Goal: Task Accomplishment & Management: Use online tool/utility

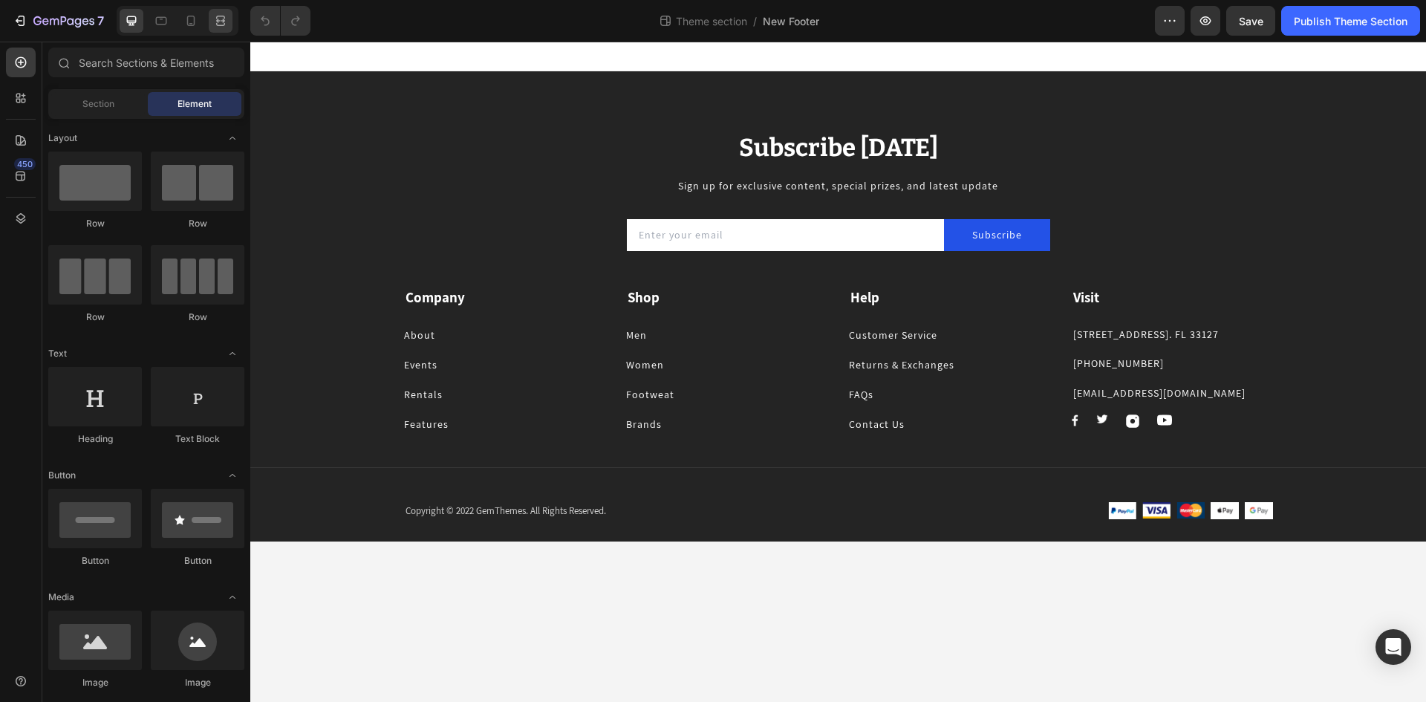
click at [212, 16] on div at bounding box center [221, 21] width 24 height 24
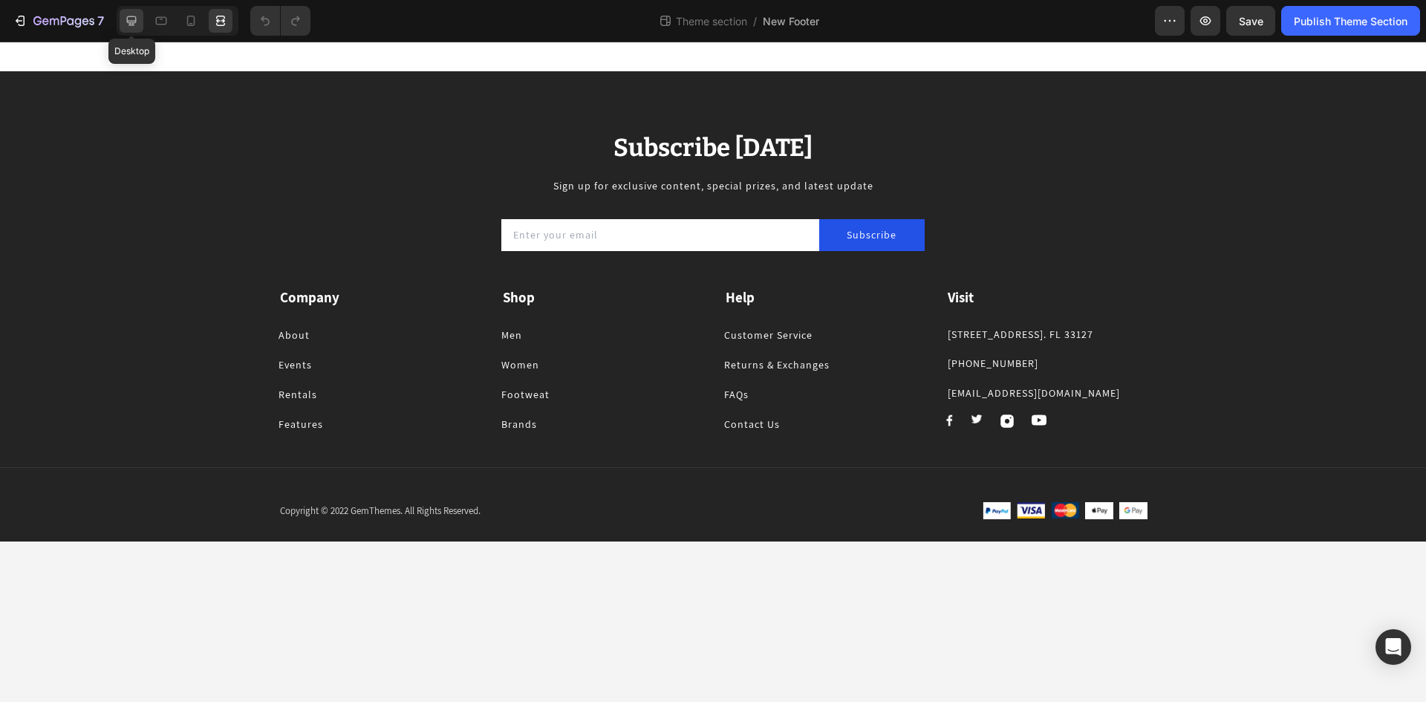
click at [137, 16] on icon at bounding box center [131, 20] width 15 height 15
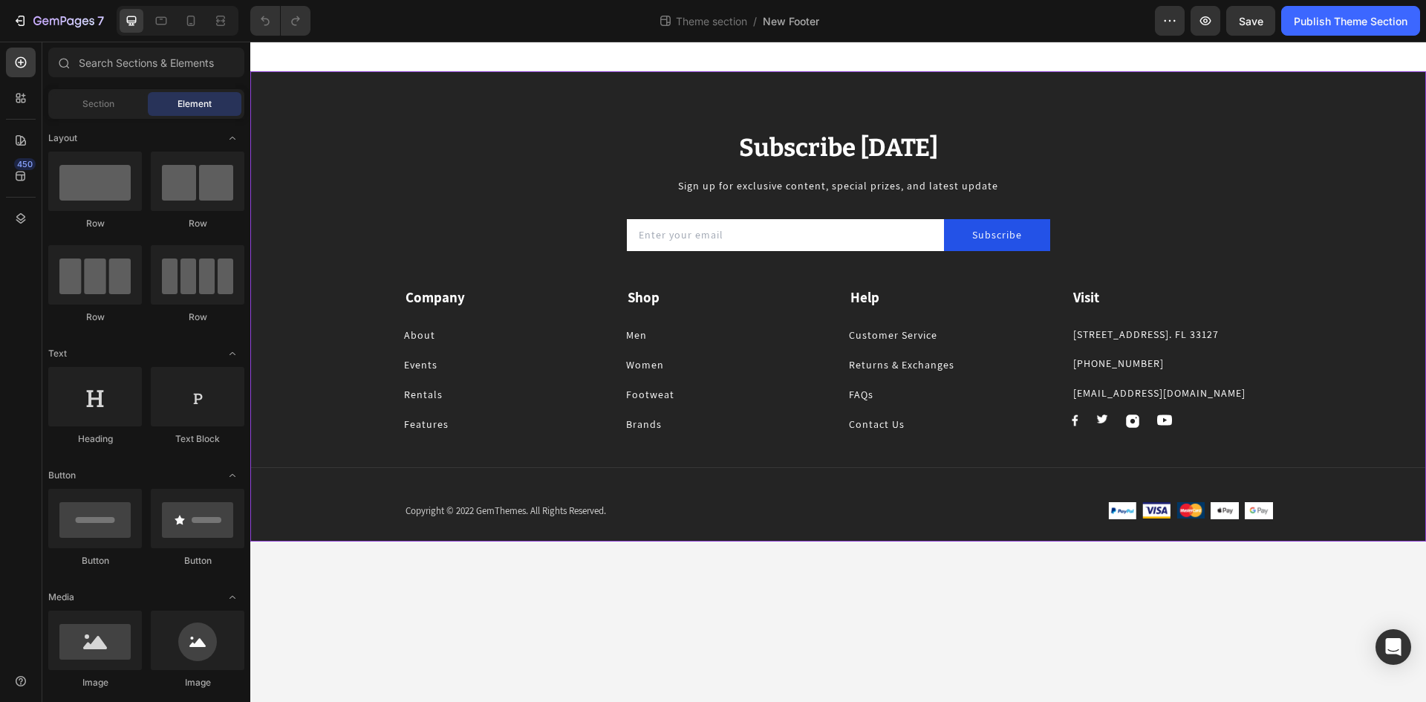
click at [308, 126] on div "Subscribe [DATE] Heading Sign up for exclusive content, special prizes, and lat…" at bounding box center [838, 306] width 1176 height 470
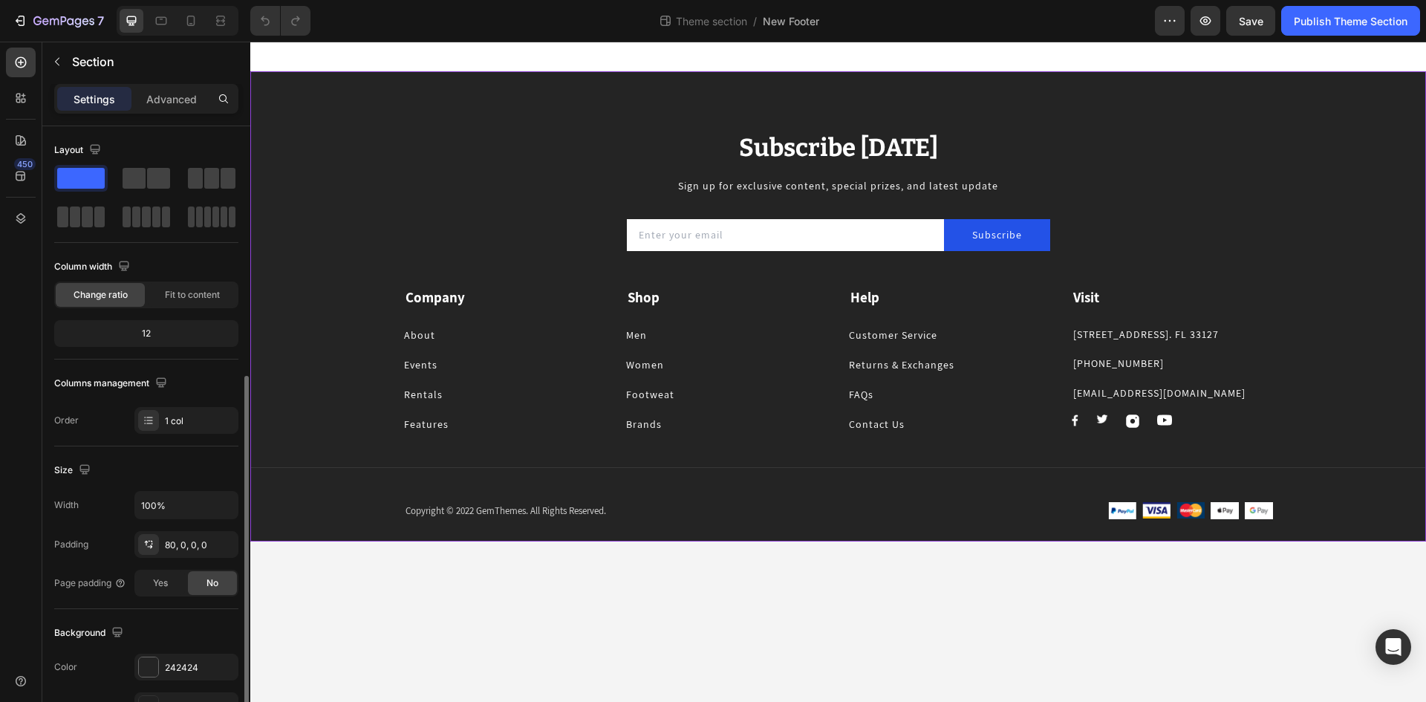
scroll to position [149, 0]
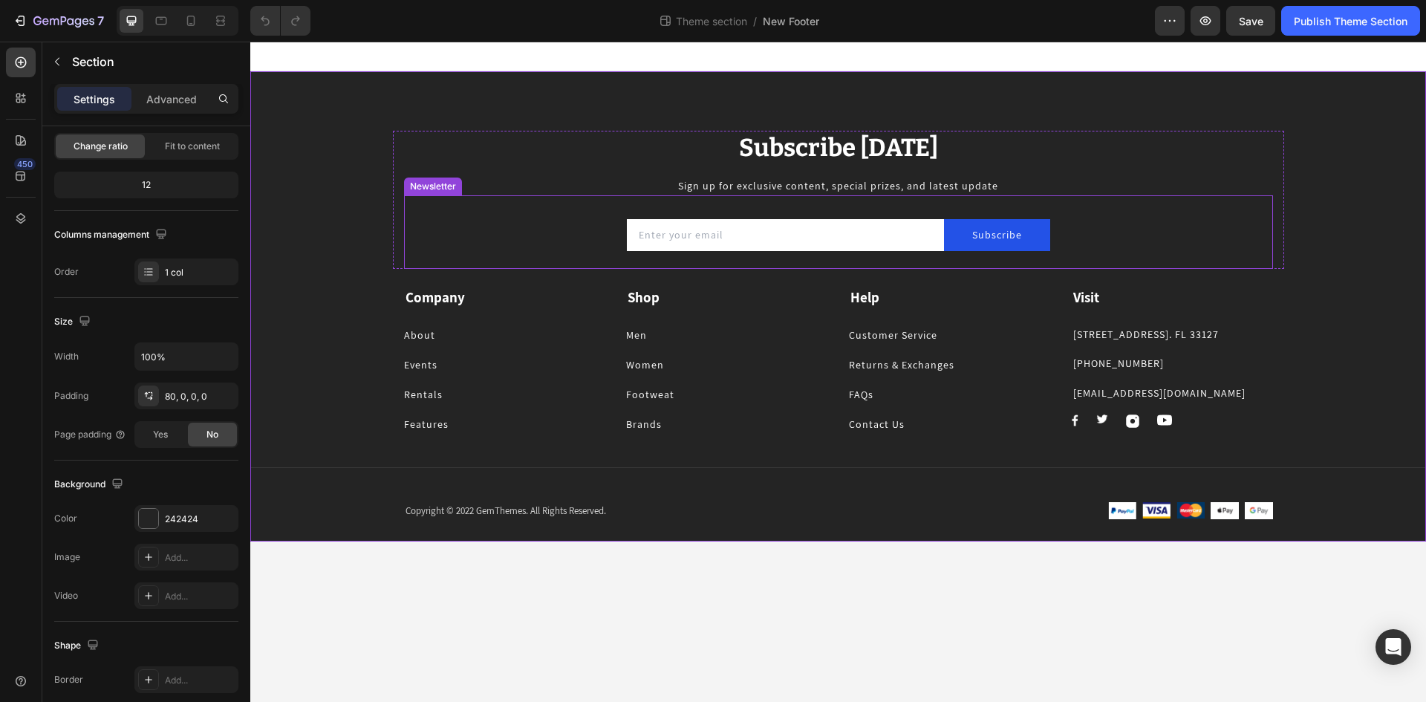
click at [362, 134] on div "Subscribe [DATE] Heading Sign up for exclusive content, special prizes, and lat…" at bounding box center [838, 336] width 1176 height 411
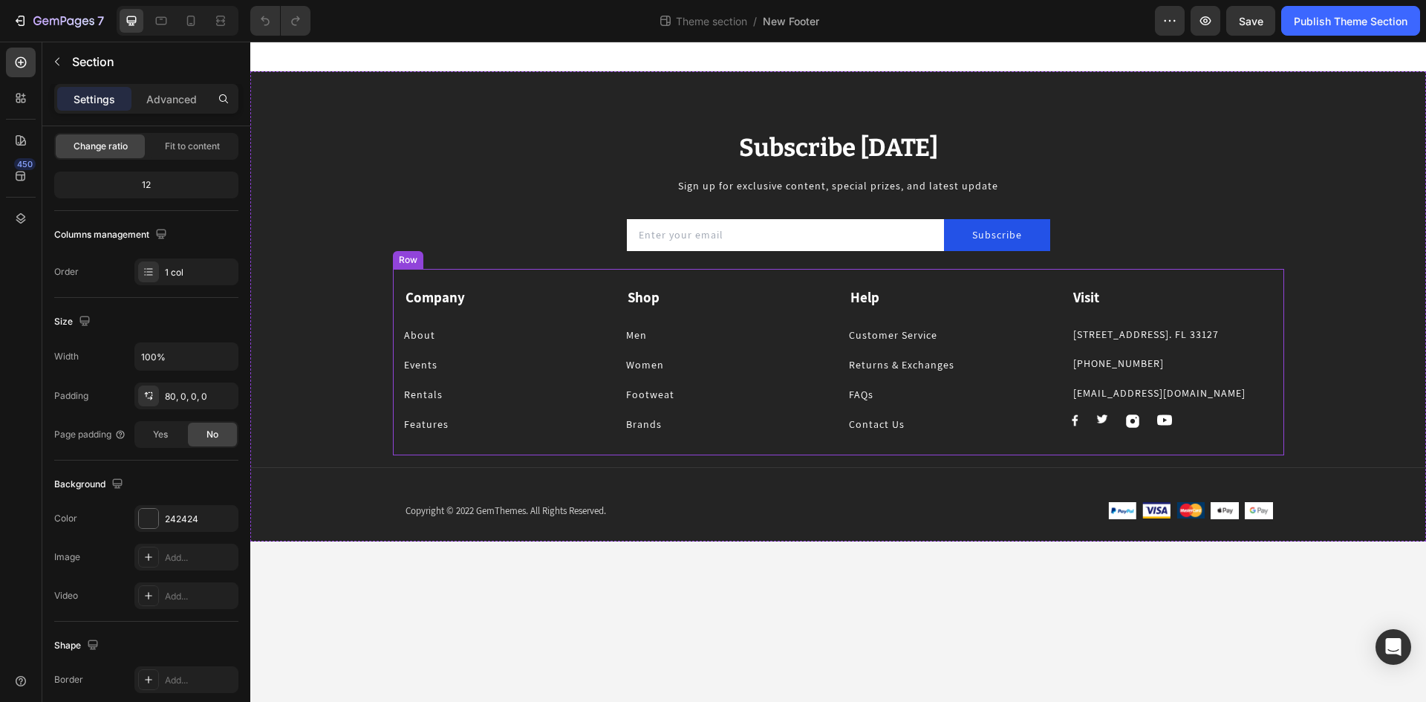
click at [415, 326] on div "About Button" at bounding box center [504, 335] width 201 height 18
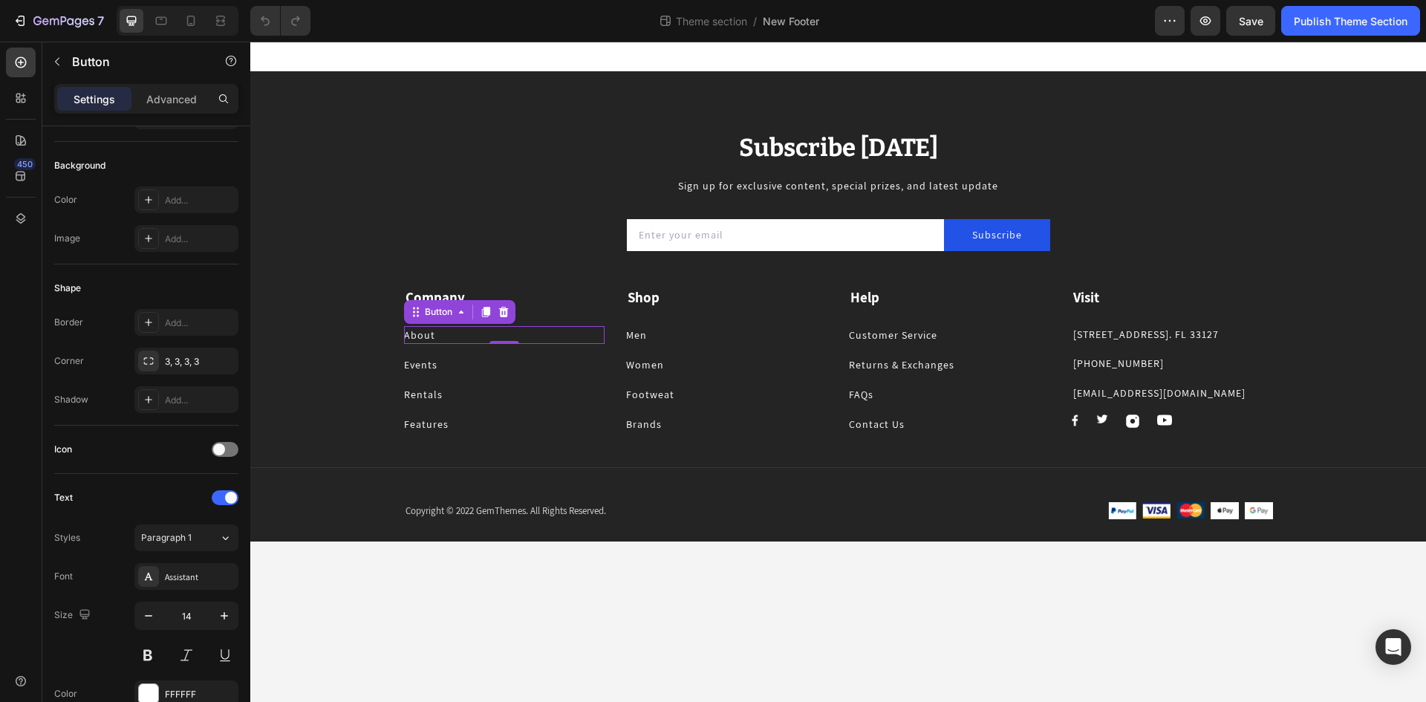
scroll to position [0, 0]
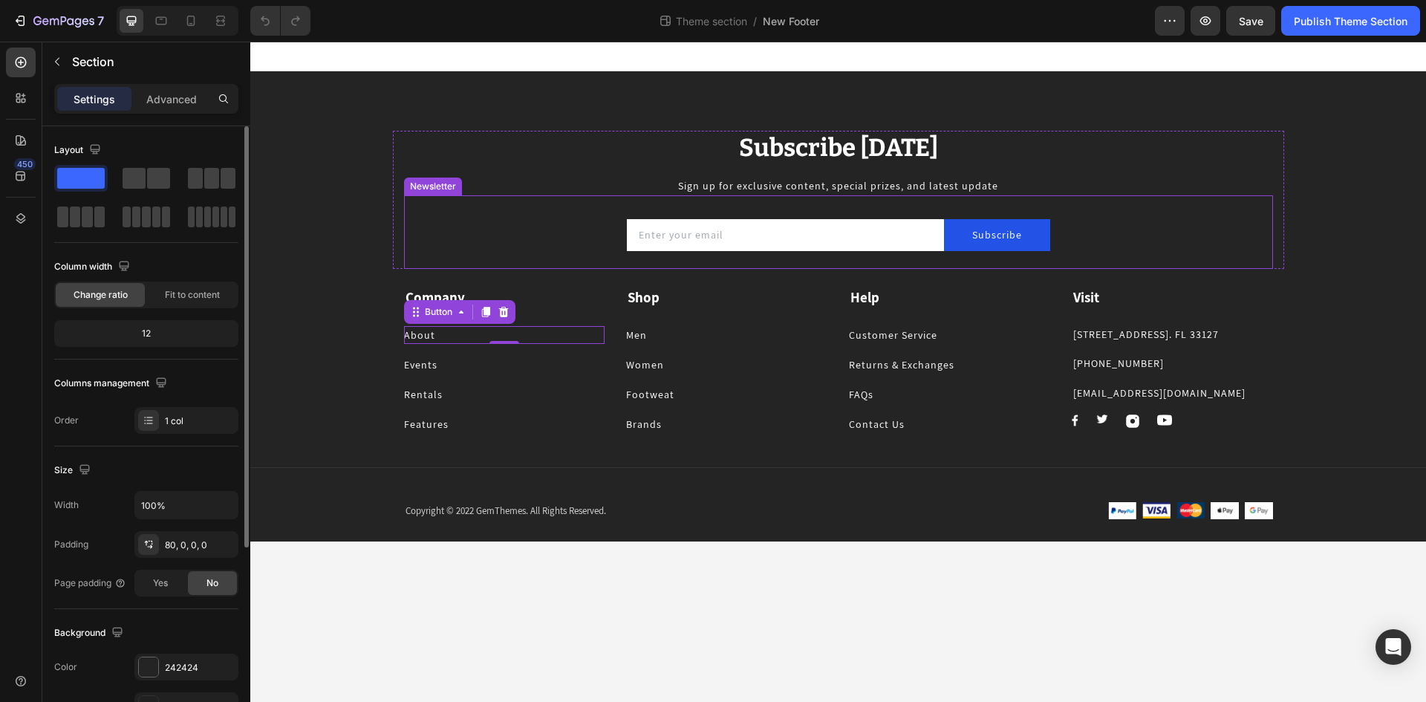
click at [338, 127] on div "Subscribe [DATE] Heading Sign up for exclusive content, special prizes, and lat…" at bounding box center [838, 306] width 1176 height 470
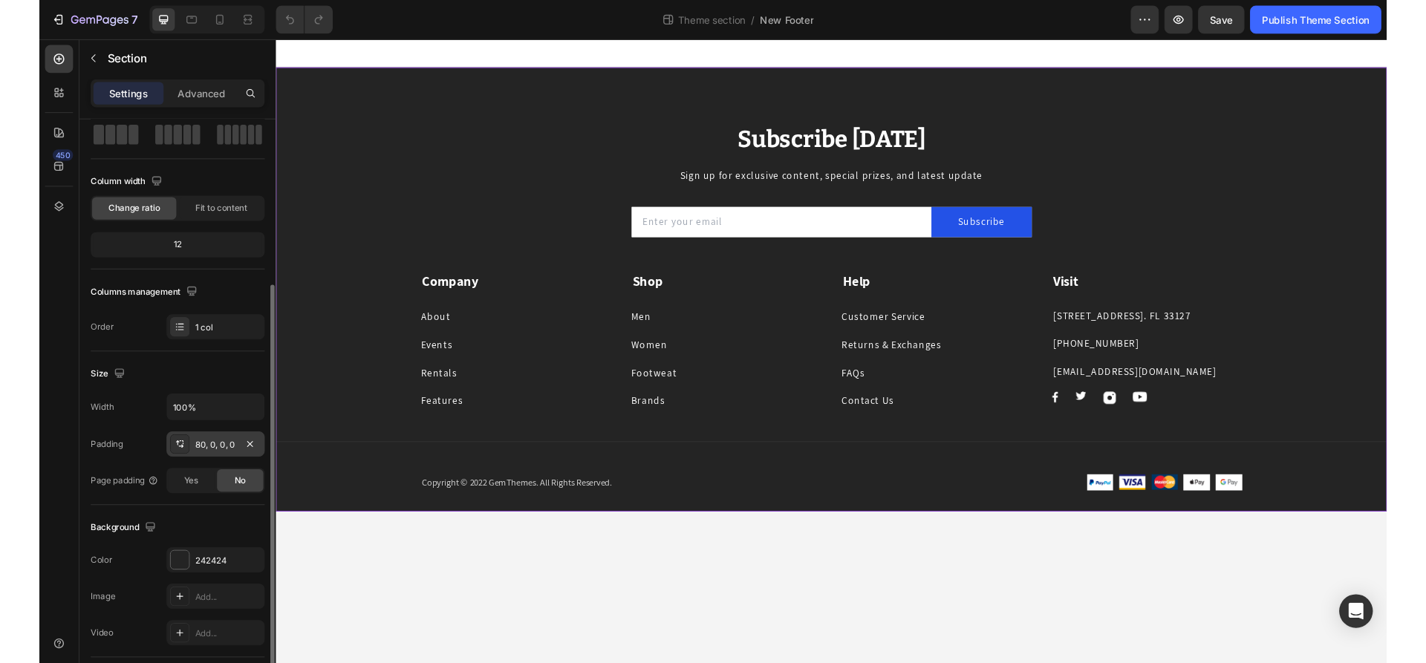
scroll to position [149, 0]
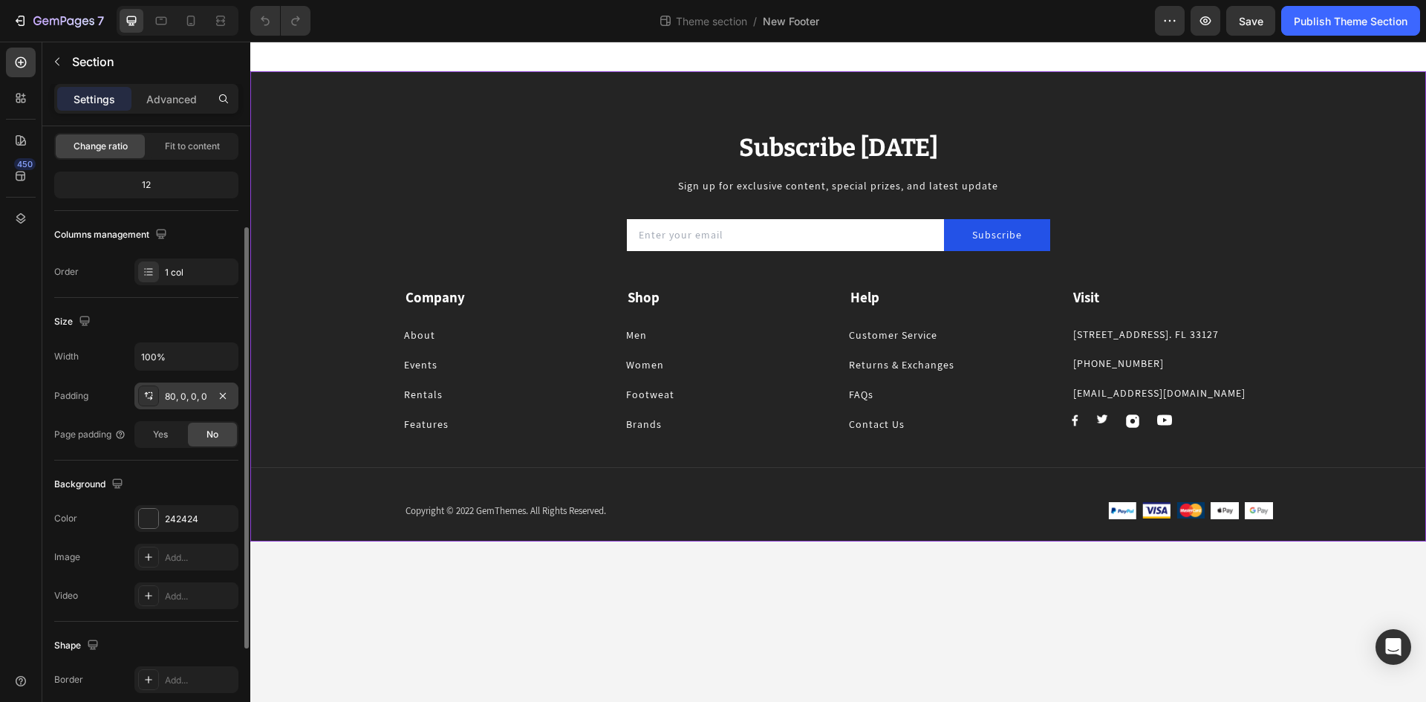
click at [176, 392] on div "80, 0, 0, 0" at bounding box center [186, 396] width 43 height 13
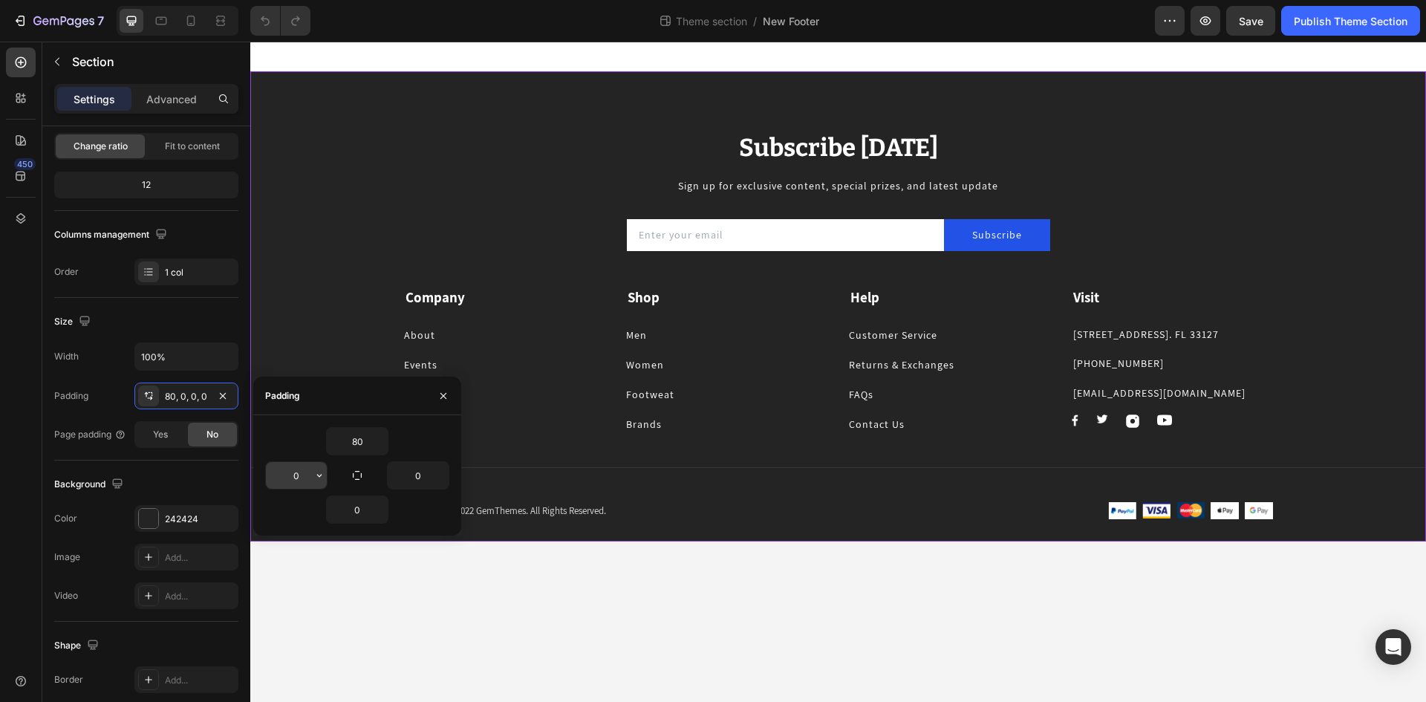
click at [307, 474] on input "0" at bounding box center [296, 475] width 61 height 27
type input "5"
click at [432, 475] on input "0" at bounding box center [418, 475] width 61 height 27
type input "5"
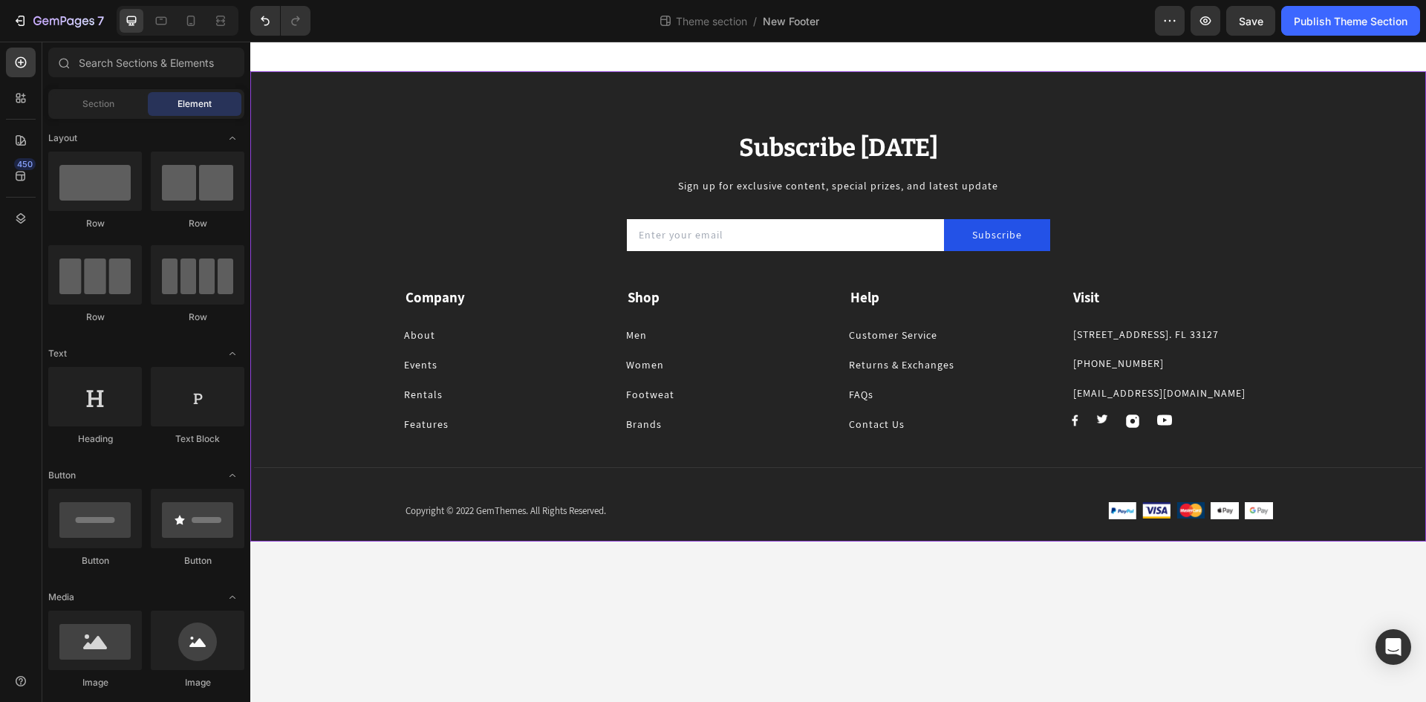
click at [417, 608] on body "Subscribe [DATE] Heading Sign up for exclusive content, special prizes, and lat…" at bounding box center [838, 372] width 1176 height 660
click at [213, 16] on icon at bounding box center [220, 20] width 15 height 15
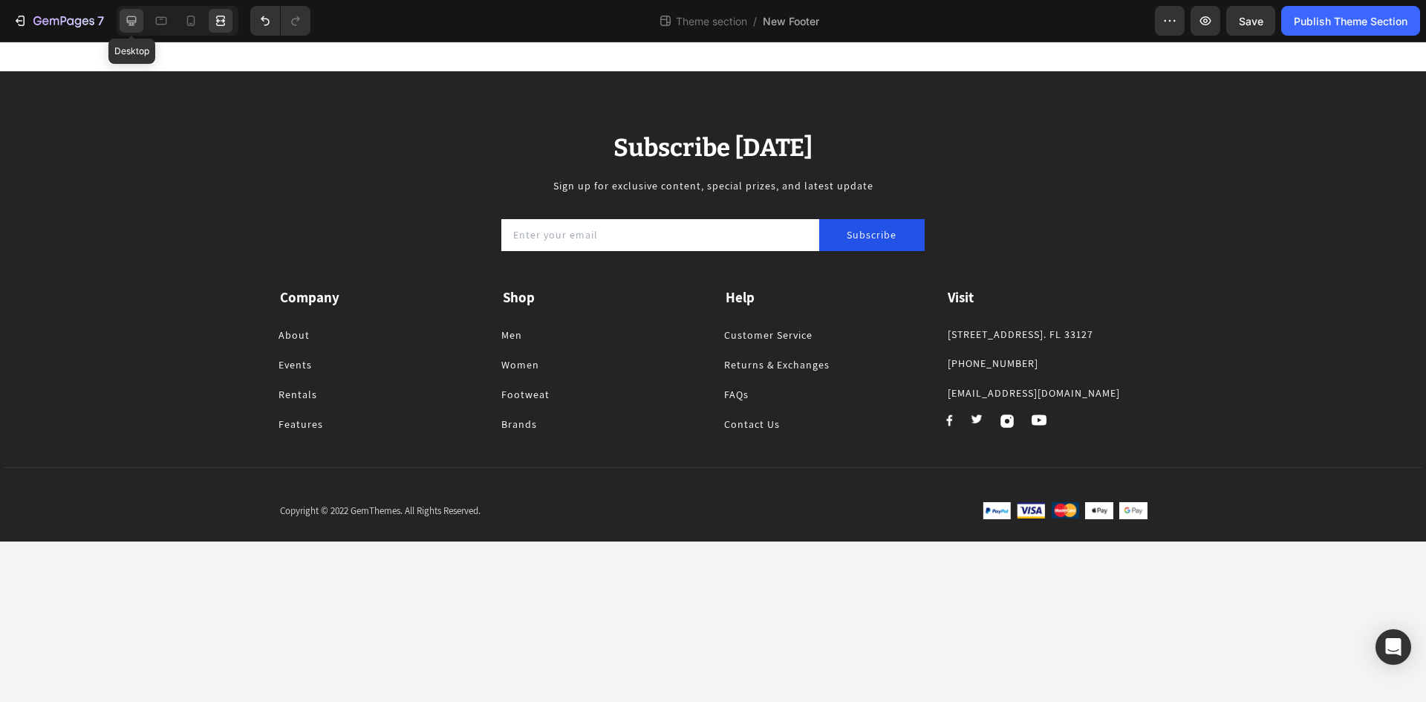
click at [140, 16] on div at bounding box center [132, 21] width 24 height 24
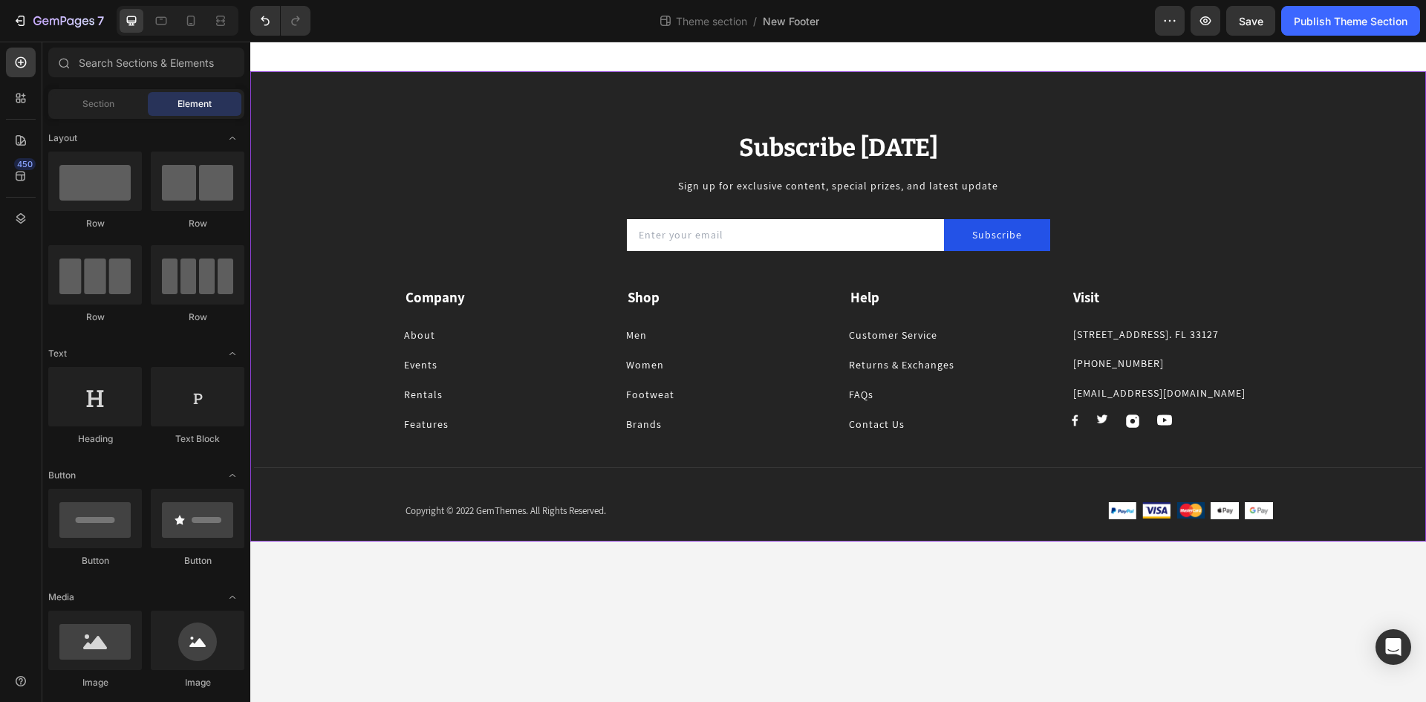
click at [767, 121] on div "Subscribe [DATE] Heading Sign up for exclusive content, special prizes, and lat…" at bounding box center [838, 306] width 1176 height 470
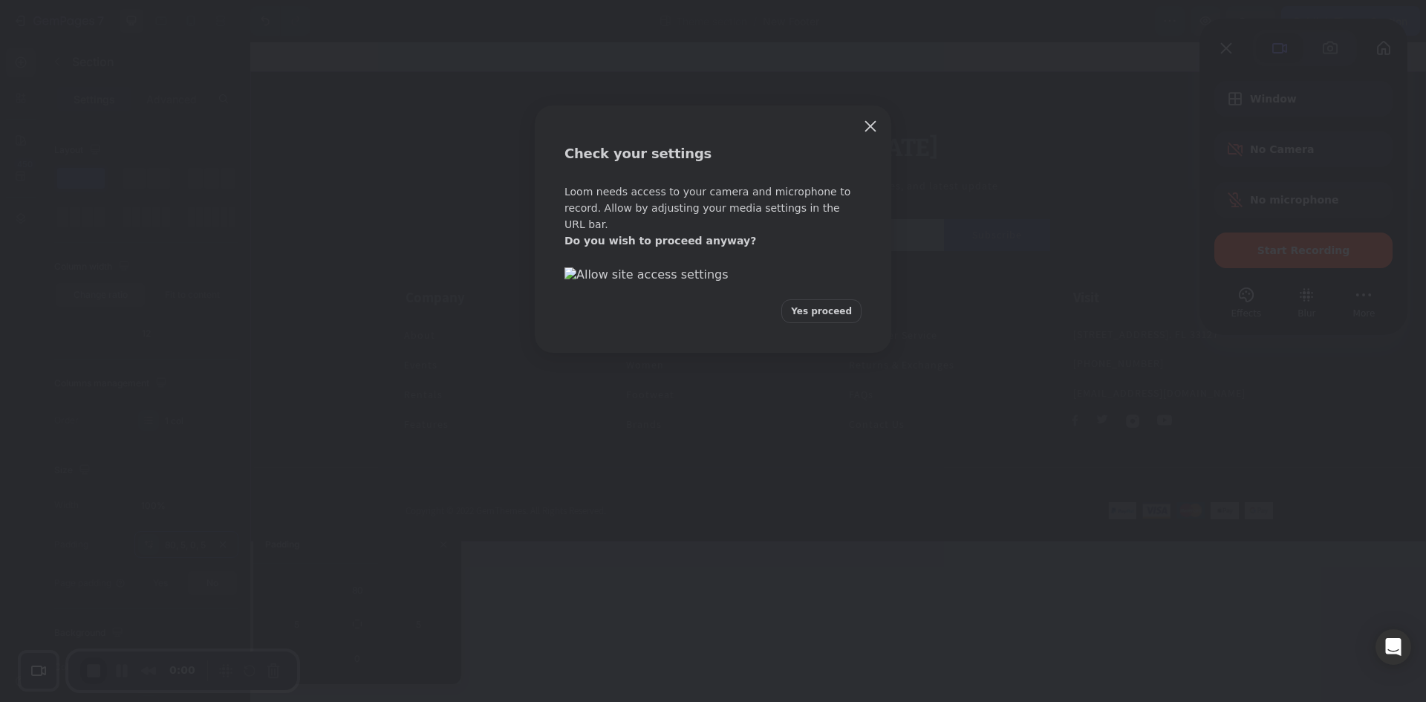
click at [830, 318] on span "Yes proceed" at bounding box center [821, 310] width 61 height 13
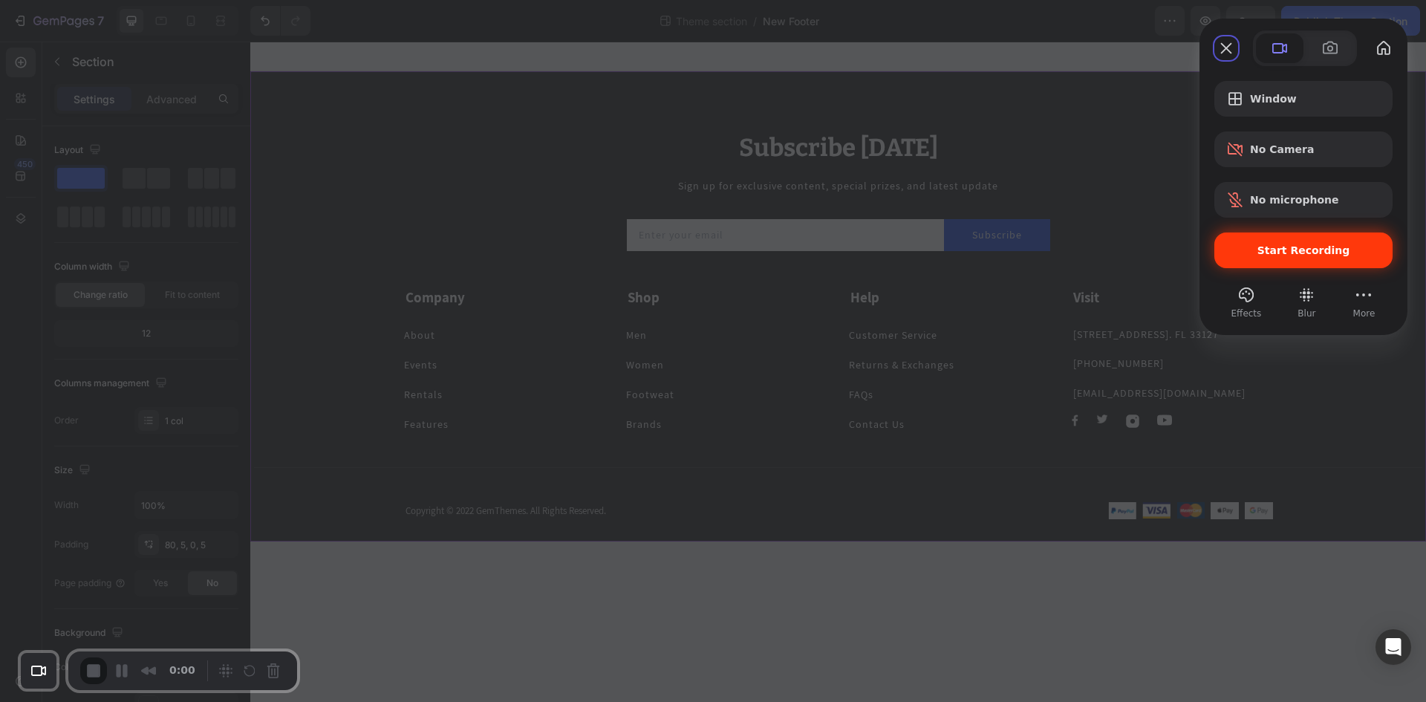
click at [1243, 244] on span "Start Recording" at bounding box center [1303, 250] width 154 height 12
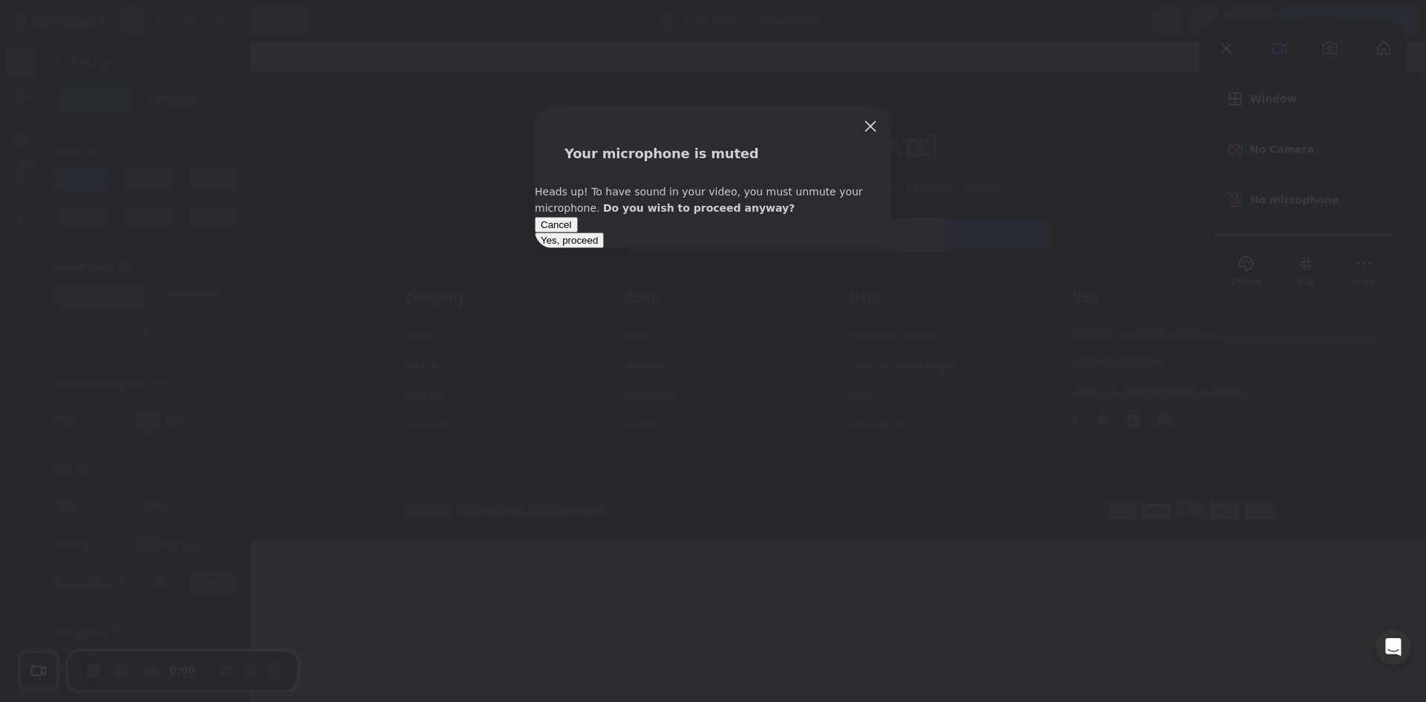
click at [598, 246] on span "Yes, proceed" at bounding box center [569, 240] width 57 height 11
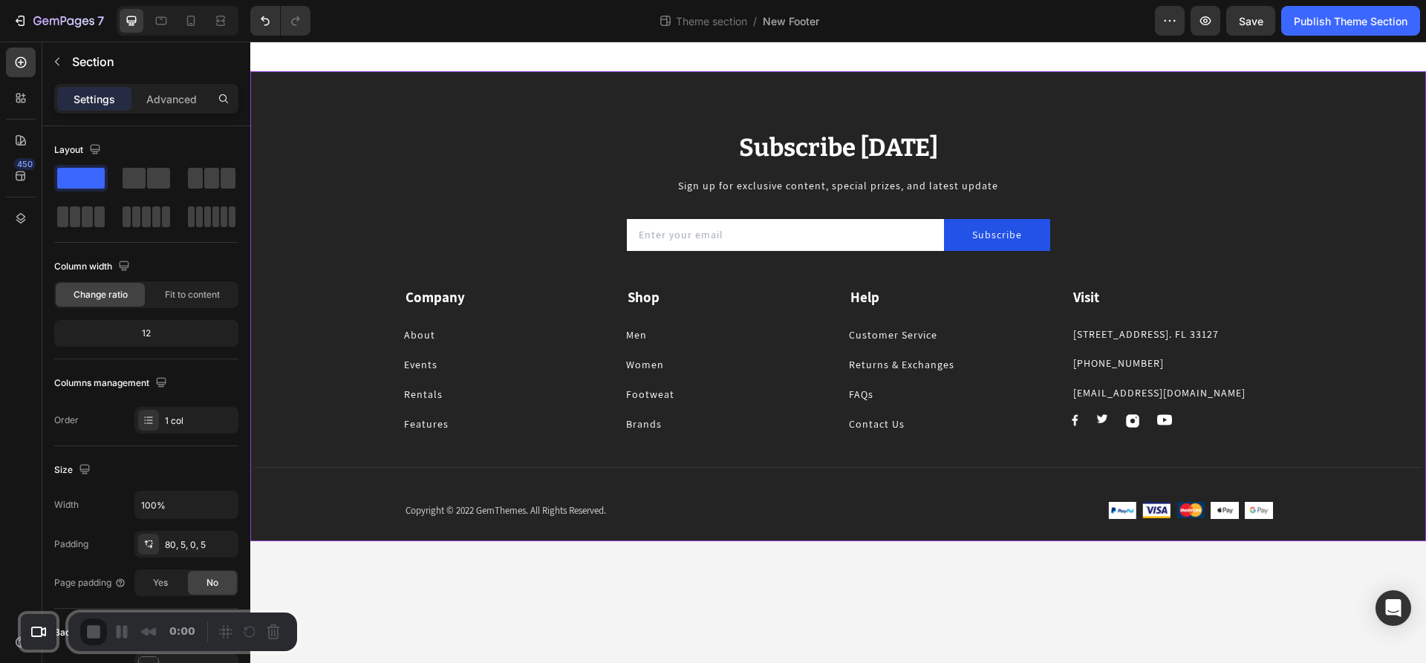
click at [15, 55] on icon at bounding box center [20, 62] width 15 height 15
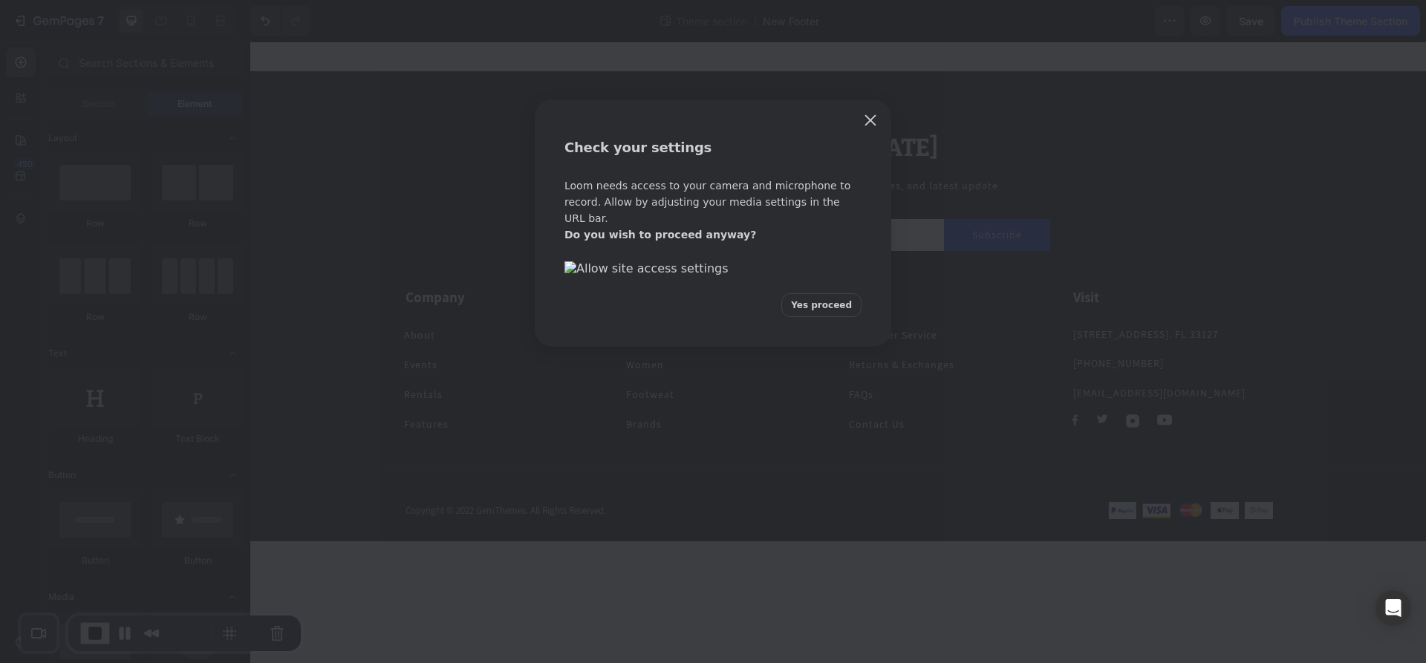
click at [819, 312] on span "Yes proceed" at bounding box center [821, 305] width 61 height 13
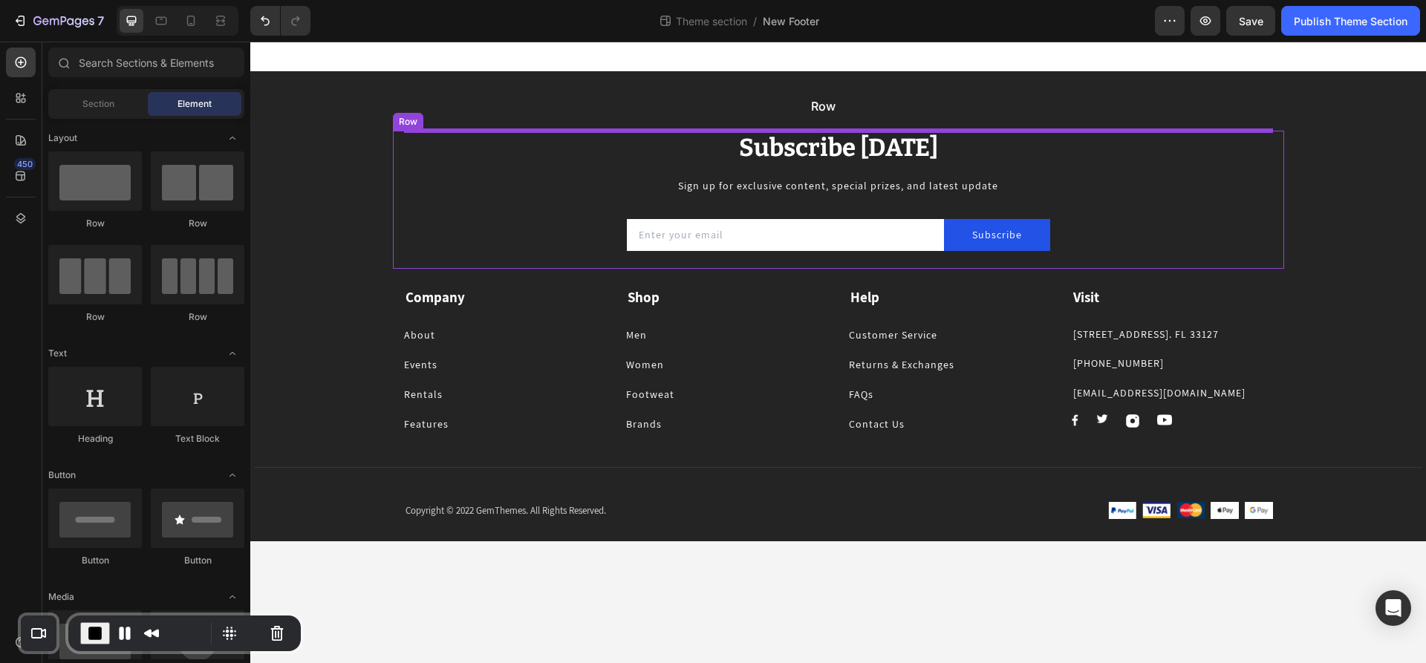
drag, startPoint x: 465, startPoint y: 324, endPoint x: 799, endPoint y: 91, distance: 407.1
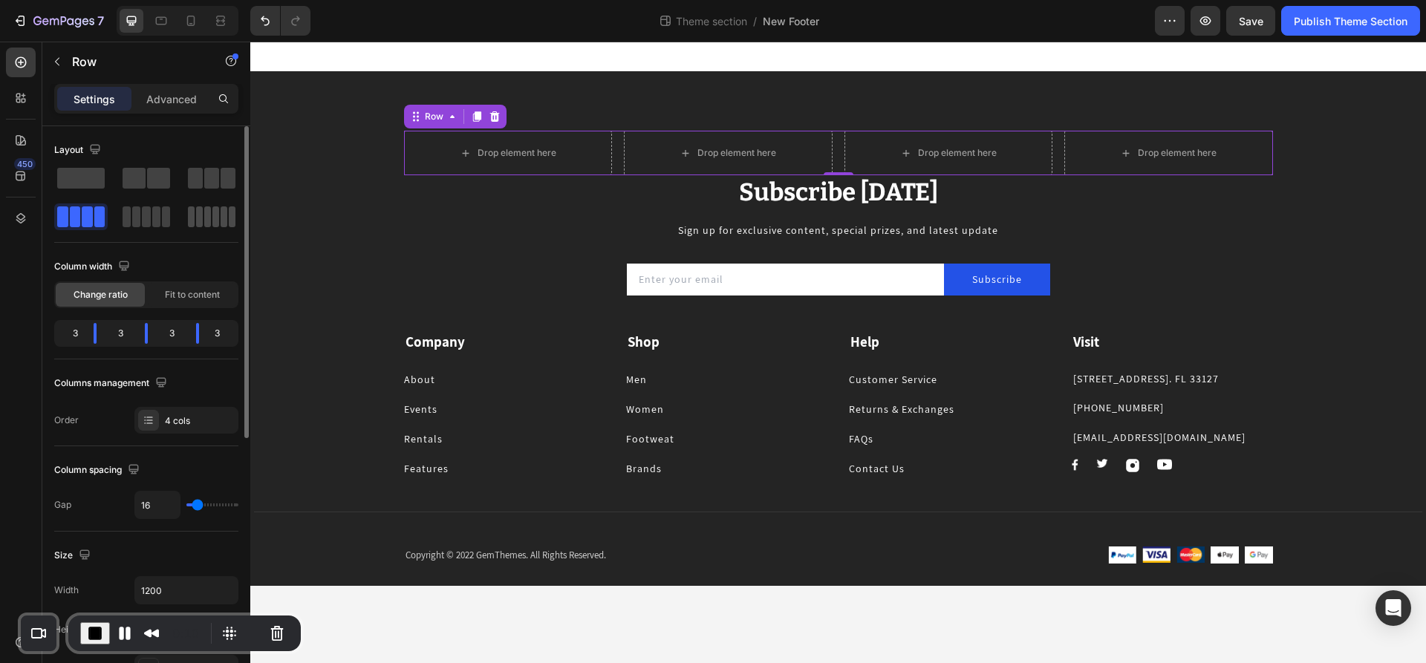
click at [210, 218] on span at bounding box center [207, 216] width 7 height 21
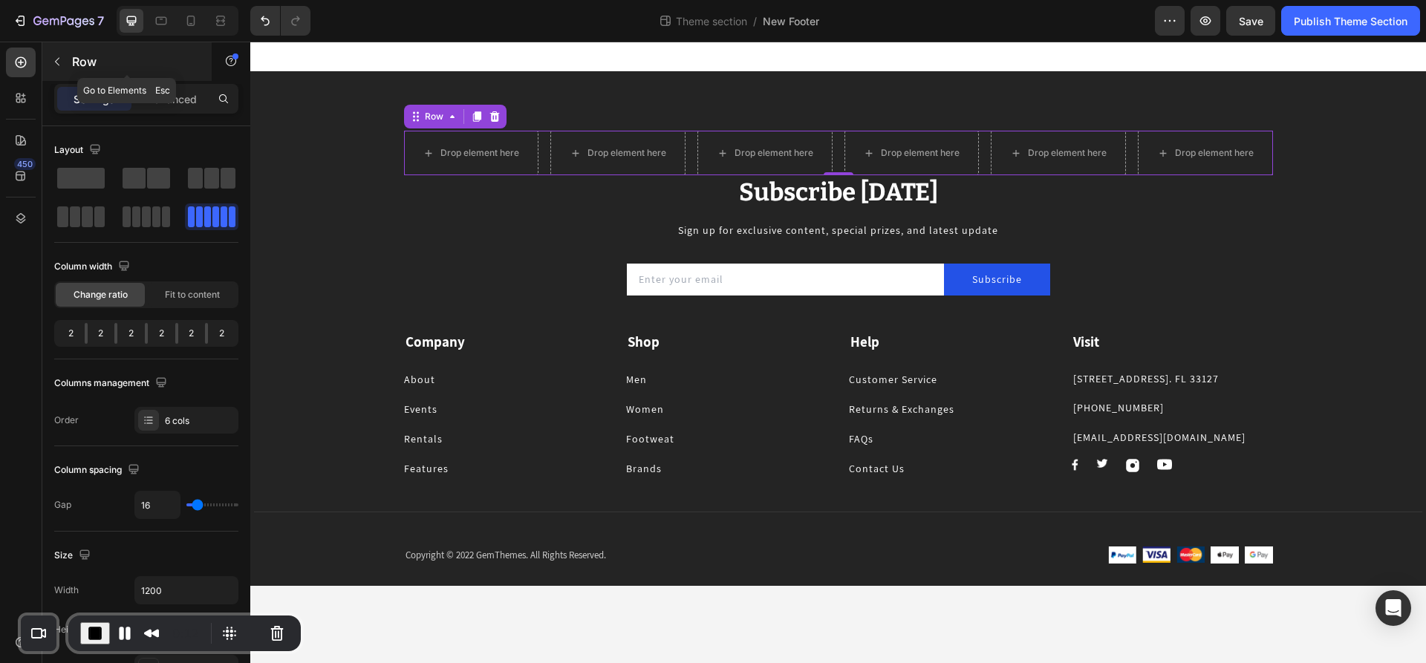
click at [61, 56] on icon "button" at bounding box center [57, 62] width 12 height 12
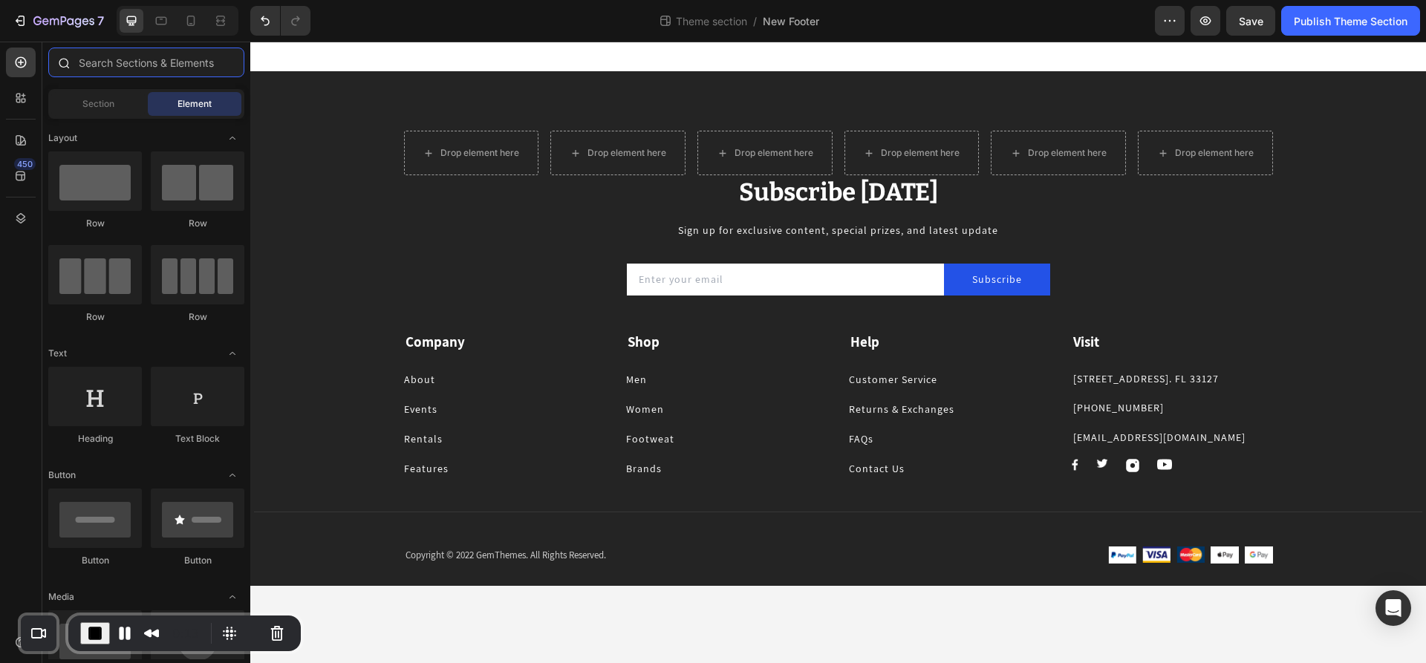
click at [120, 62] on input "text" at bounding box center [146, 63] width 196 height 30
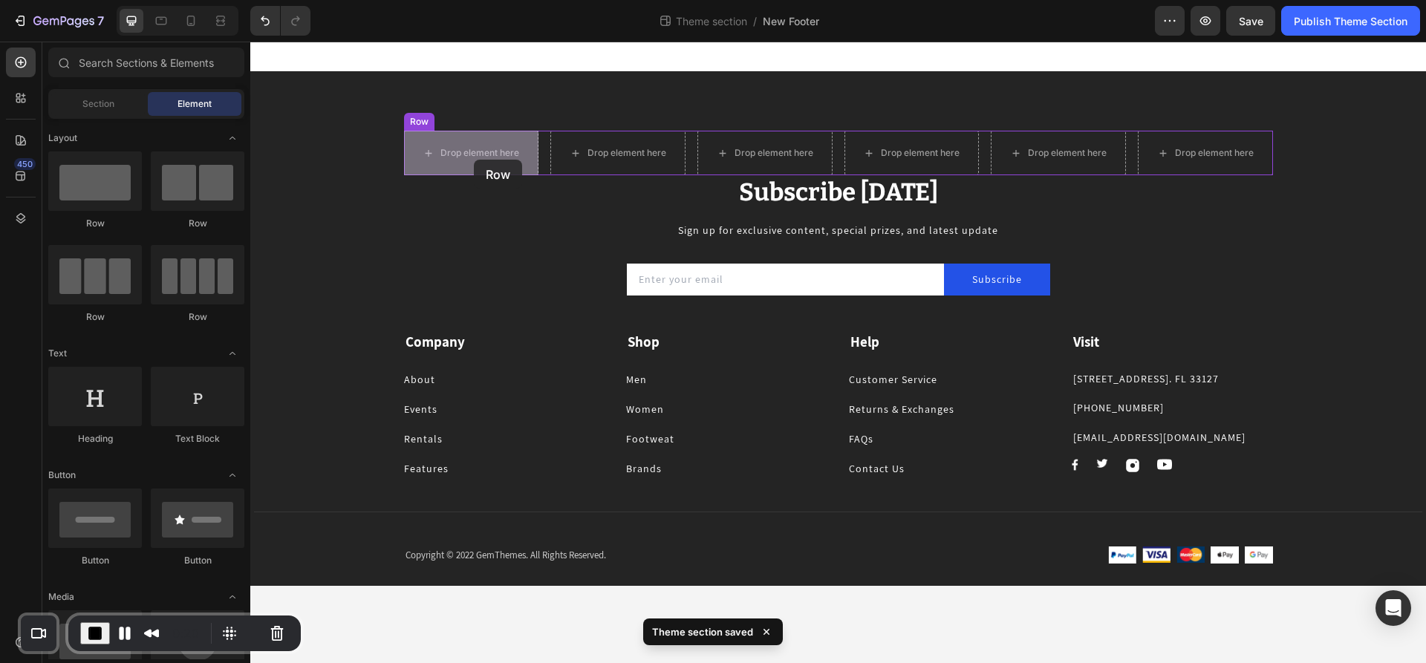
drag, startPoint x: 447, startPoint y: 230, endPoint x: 474, endPoint y: 160, distance: 75.4
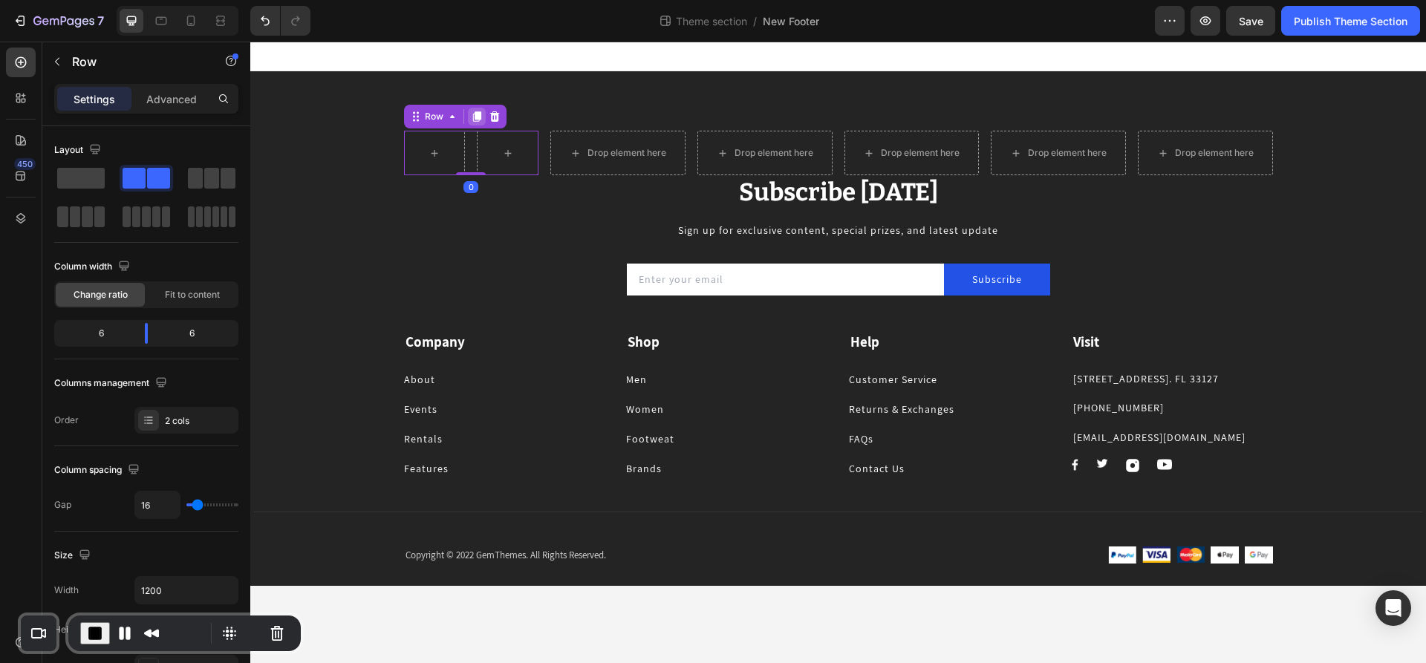
click at [478, 114] on icon at bounding box center [476, 116] width 8 height 10
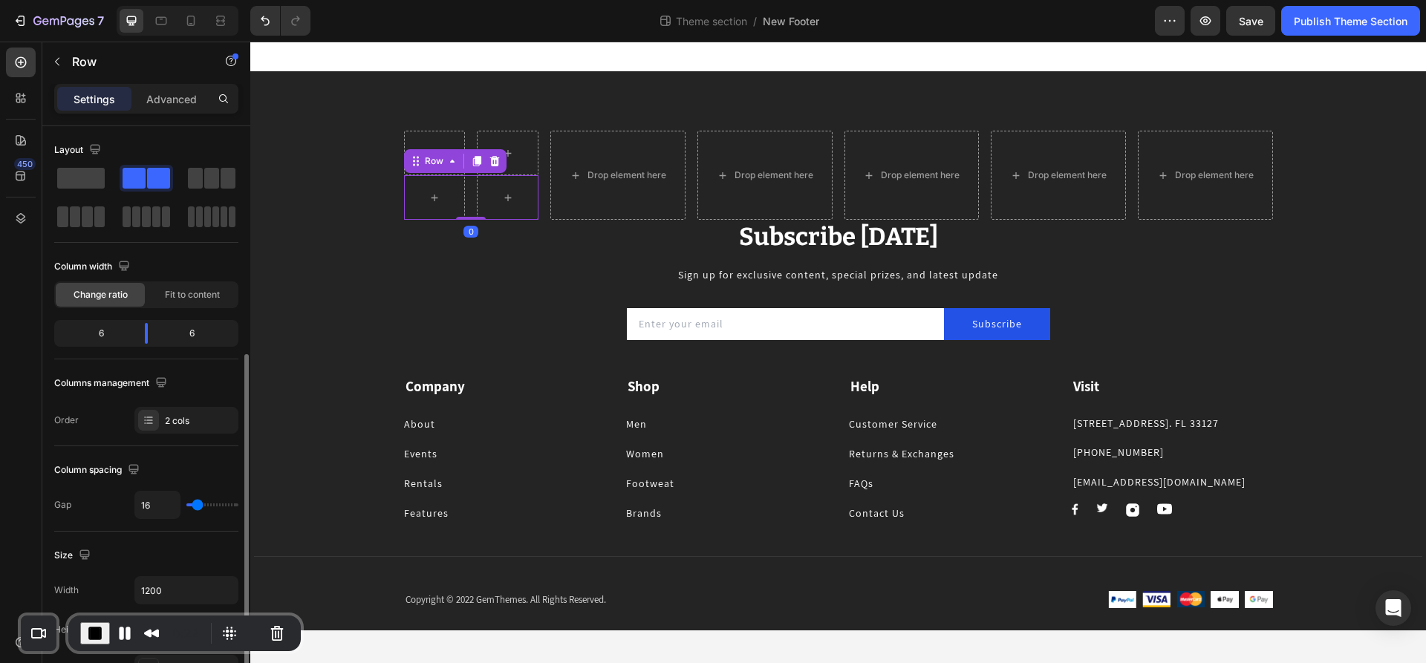
scroll to position [149, 0]
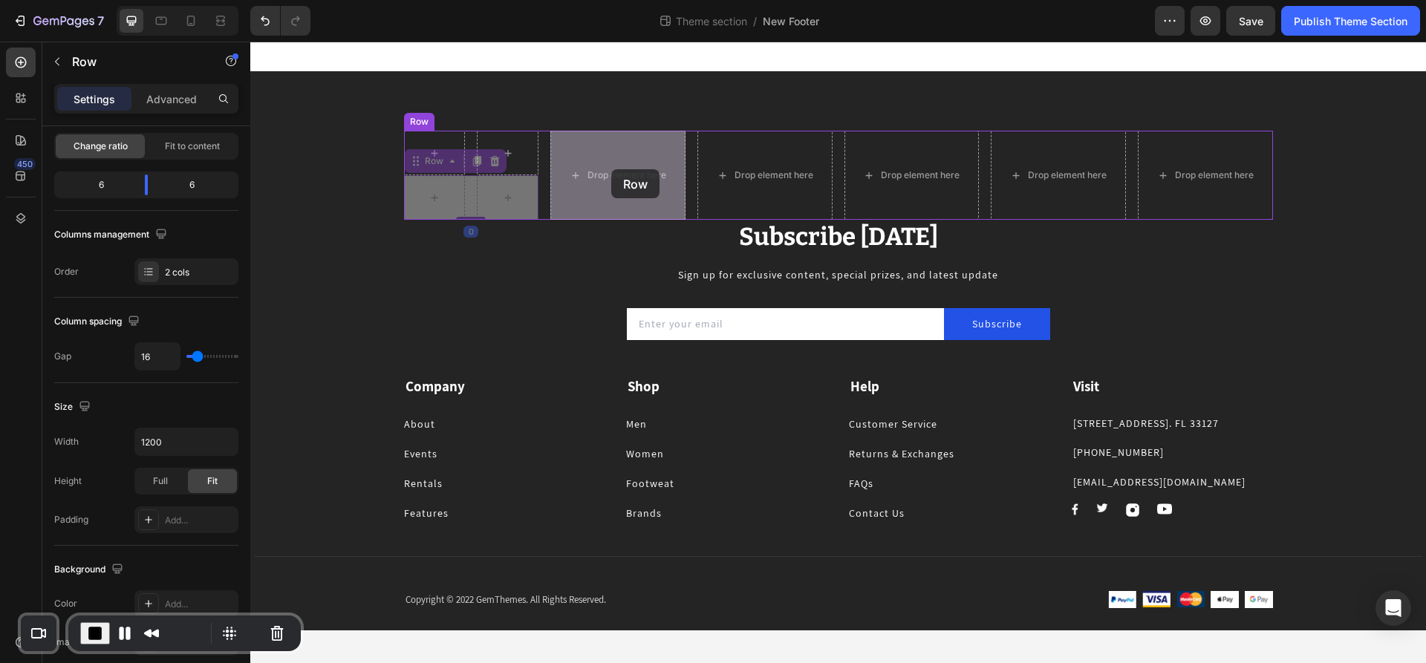
drag, startPoint x: 457, startPoint y: 196, endPoint x: 611, endPoint y: 169, distance: 156.0
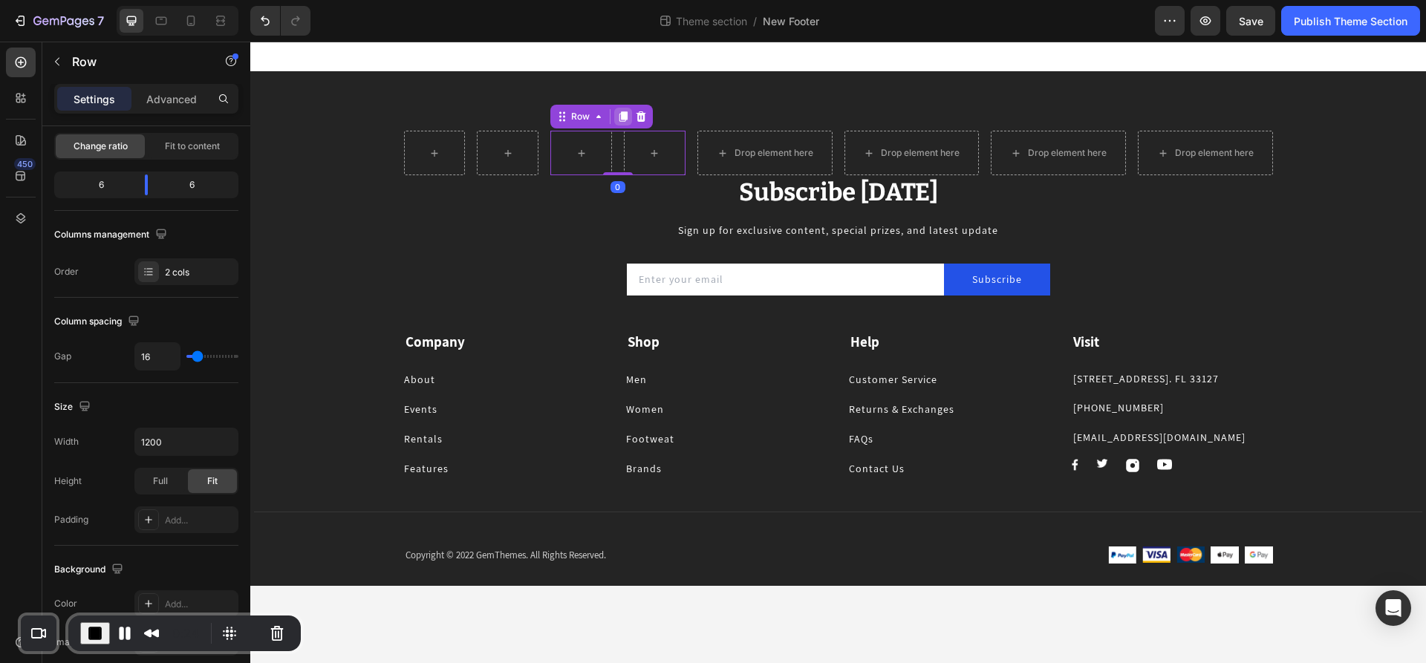
click at [622, 115] on icon at bounding box center [623, 116] width 8 height 10
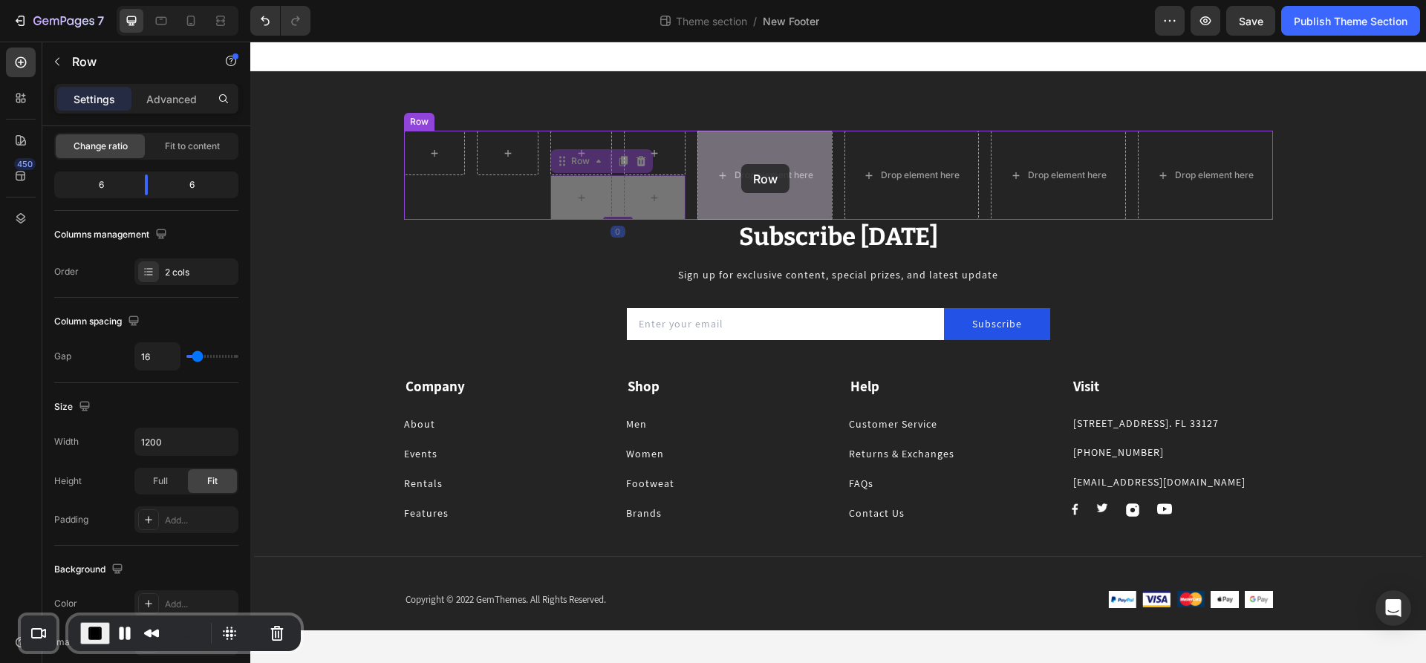
drag, startPoint x: 611, startPoint y: 193, endPoint x: 733, endPoint y: 170, distance: 124.0
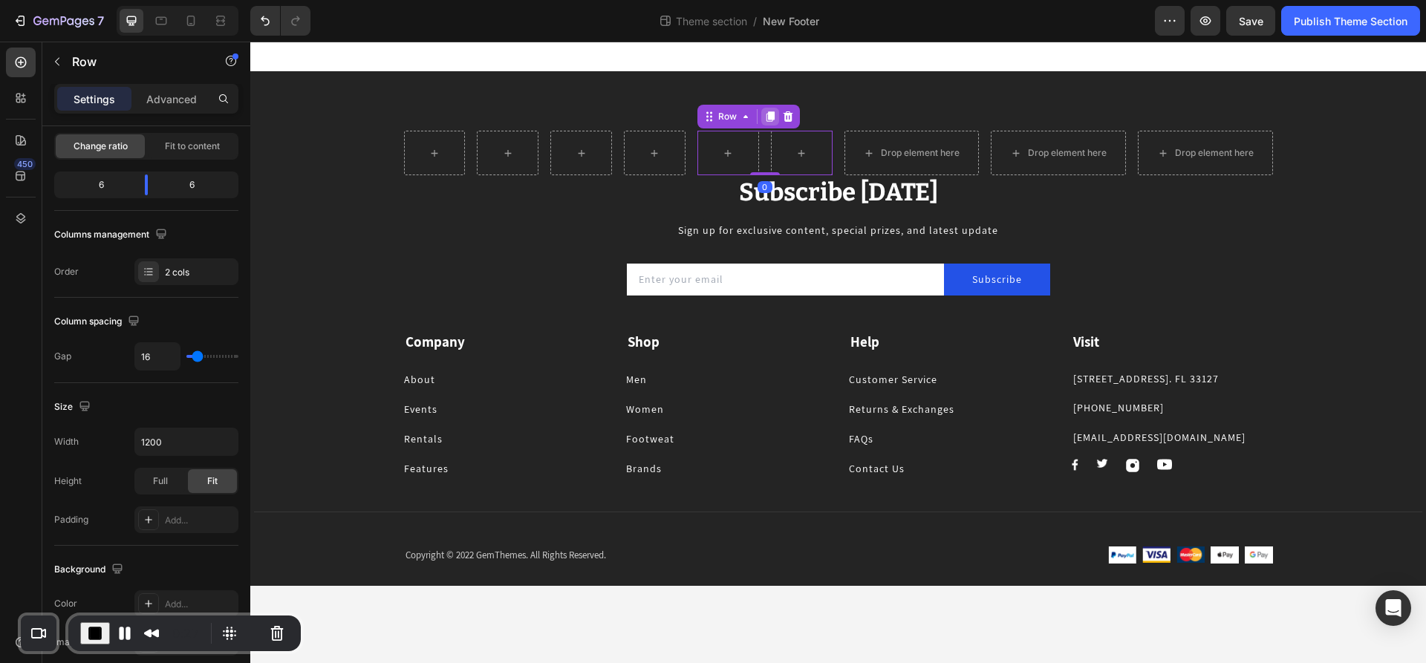
click at [769, 112] on icon at bounding box center [770, 116] width 8 height 10
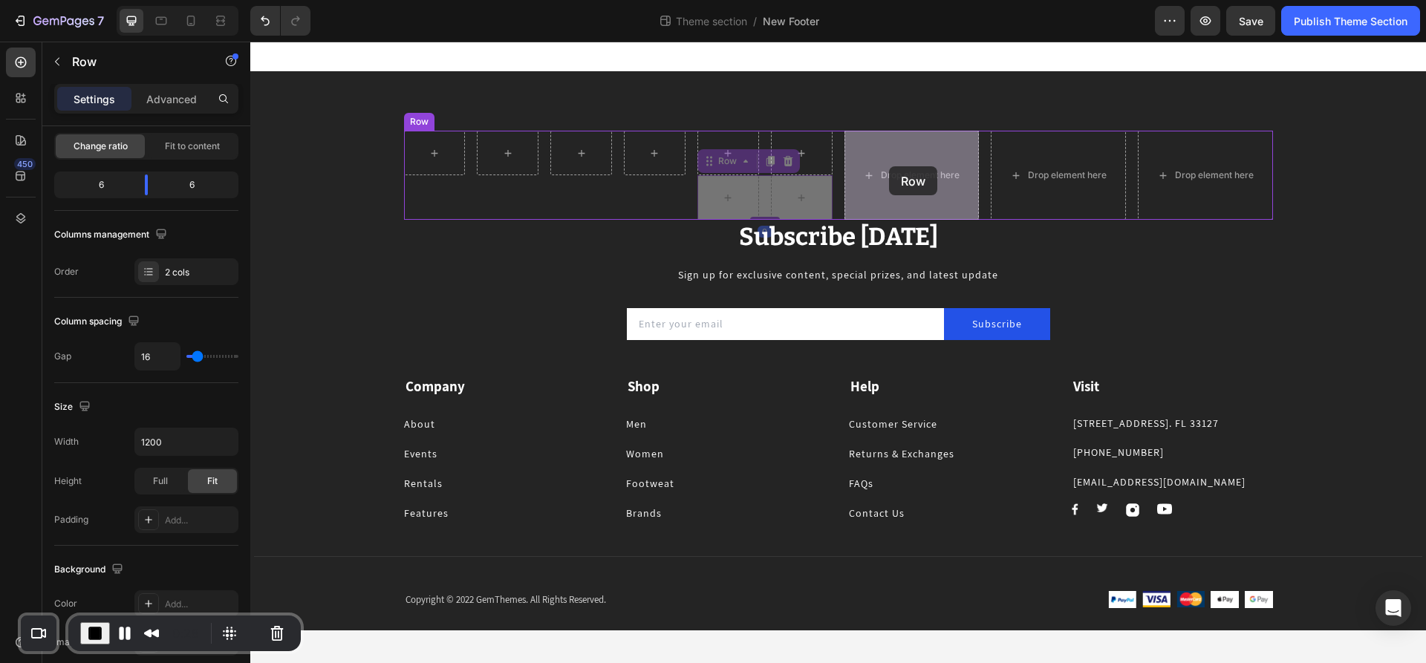
drag, startPoint x: 755, startPoint y: 202, endPoint x: 886, endPoint y: 169, distance: 135.5
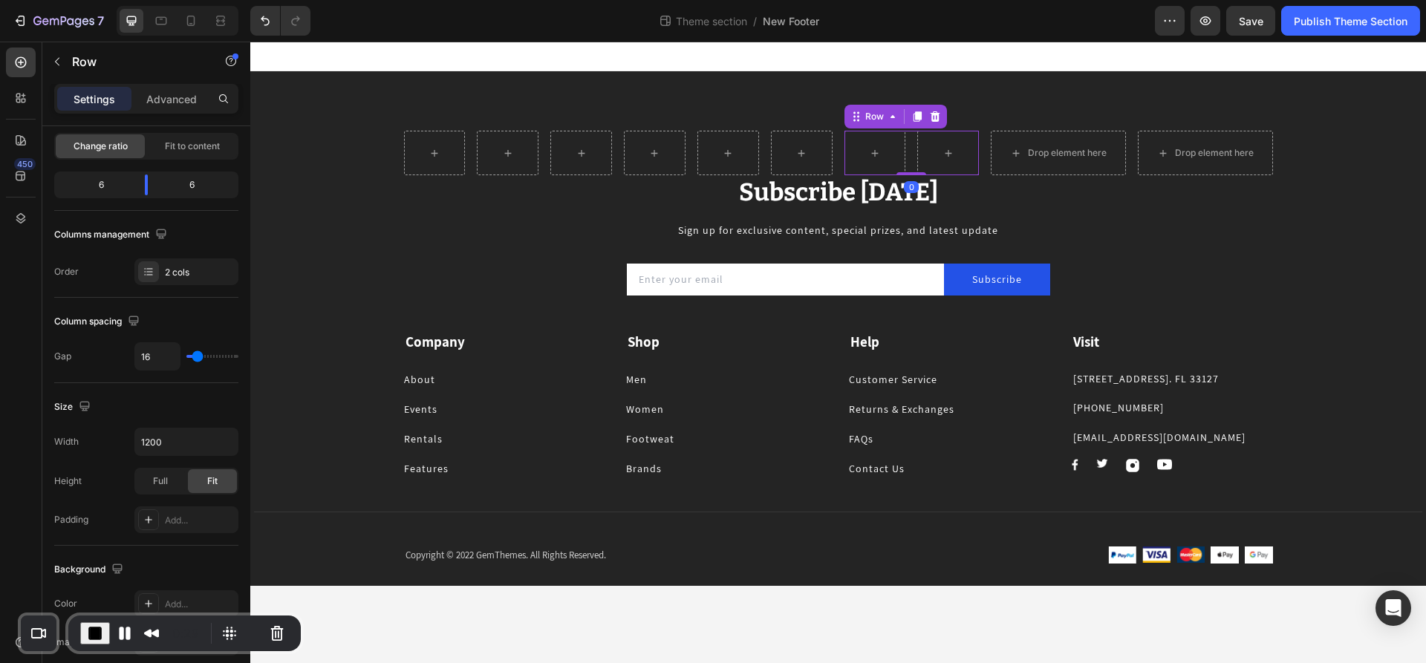
click at [917, 111] on icon at bounding box center [917, 117] width 12 height 12
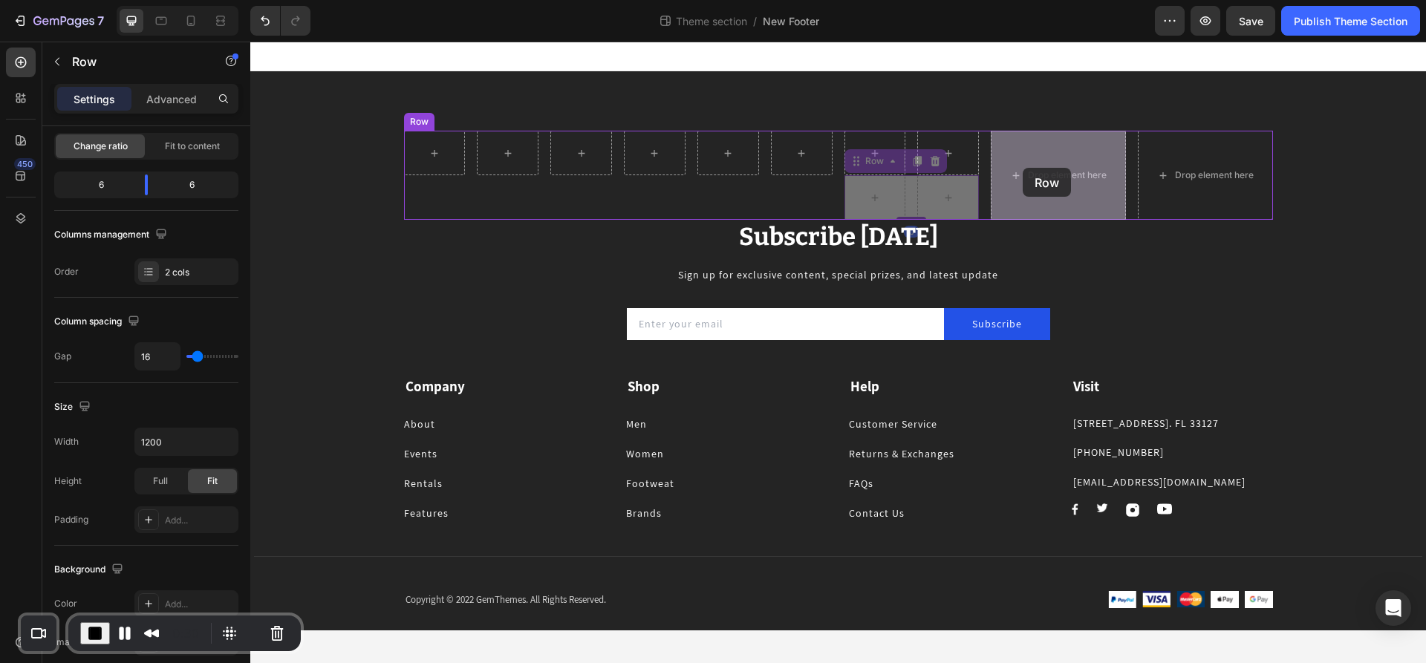
drag, startPoint x: 900, startPoint y: 198, endPoint x: 1006, endPoint y: 177, distance: 107.6
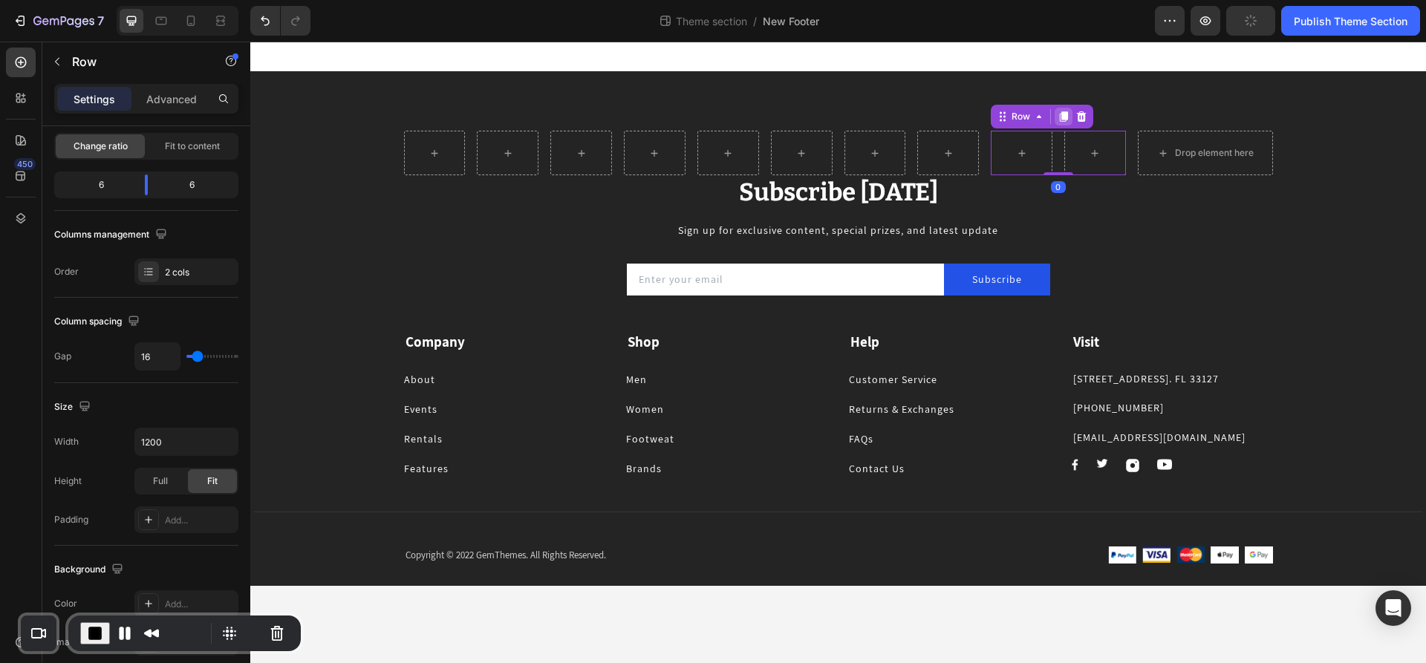
click at [1060, 115] on icon at bounding box center [1064, 116] width 8 height 10
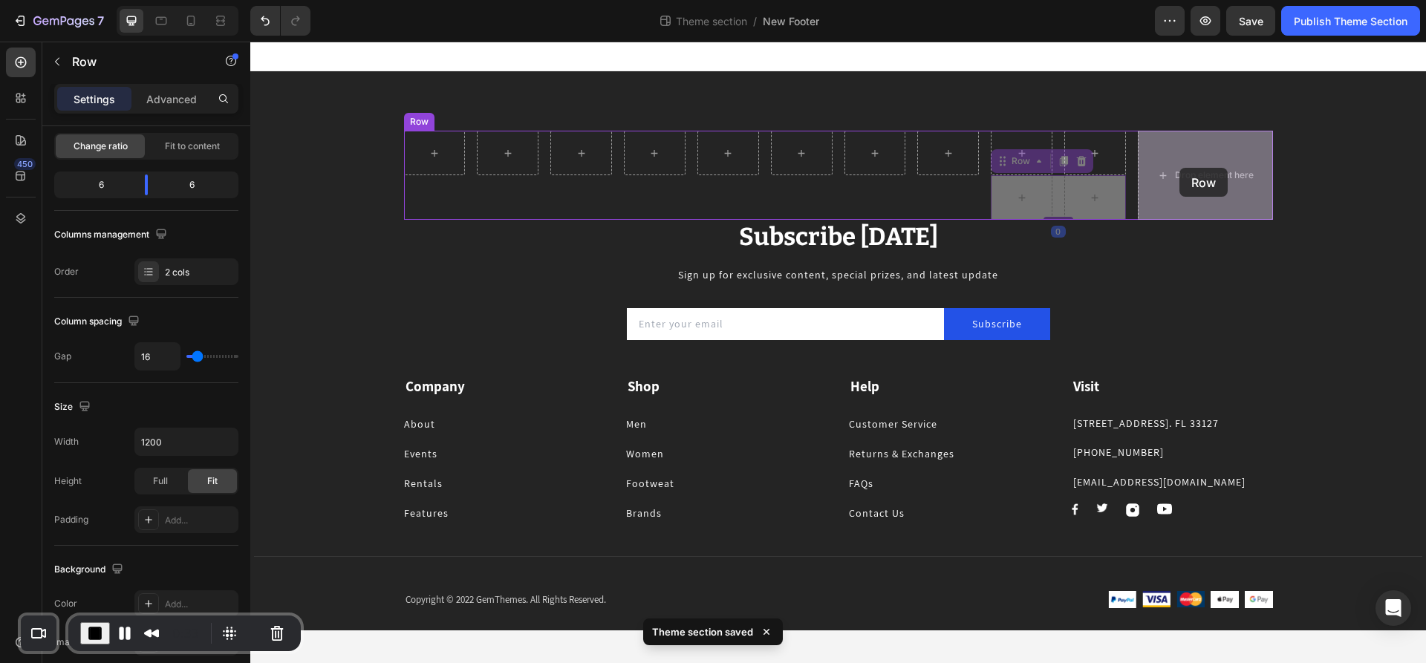
drag, startPoint x: 1052, startPoint y: 198, endPoint x: 1178, endPoint y: 169, distance: 128.8
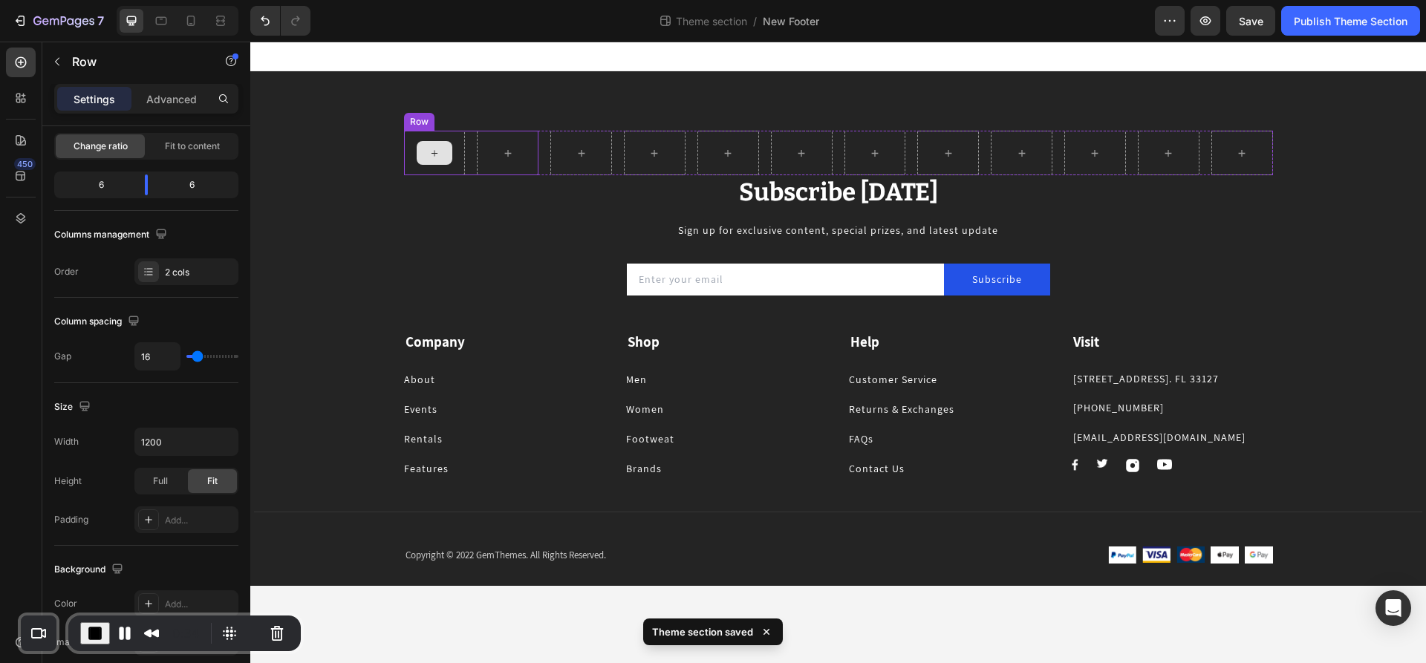
click at [443, 151] on div at bounding box center [435, 153] width 36 height 24
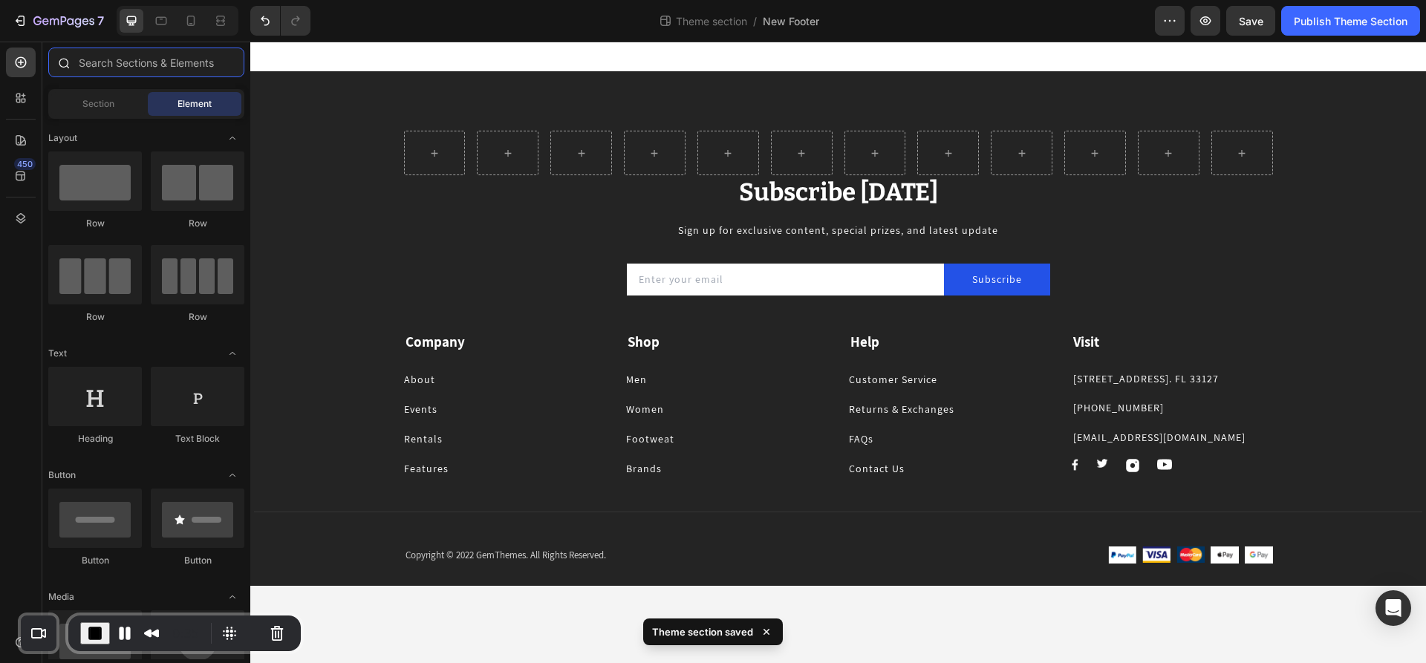
click at [110, 62] on input "text" at bounding box center [146, 63] width 196 height 30
click at [117, 68] on input "text" at bounding box center [146, 63] width 196 height 30
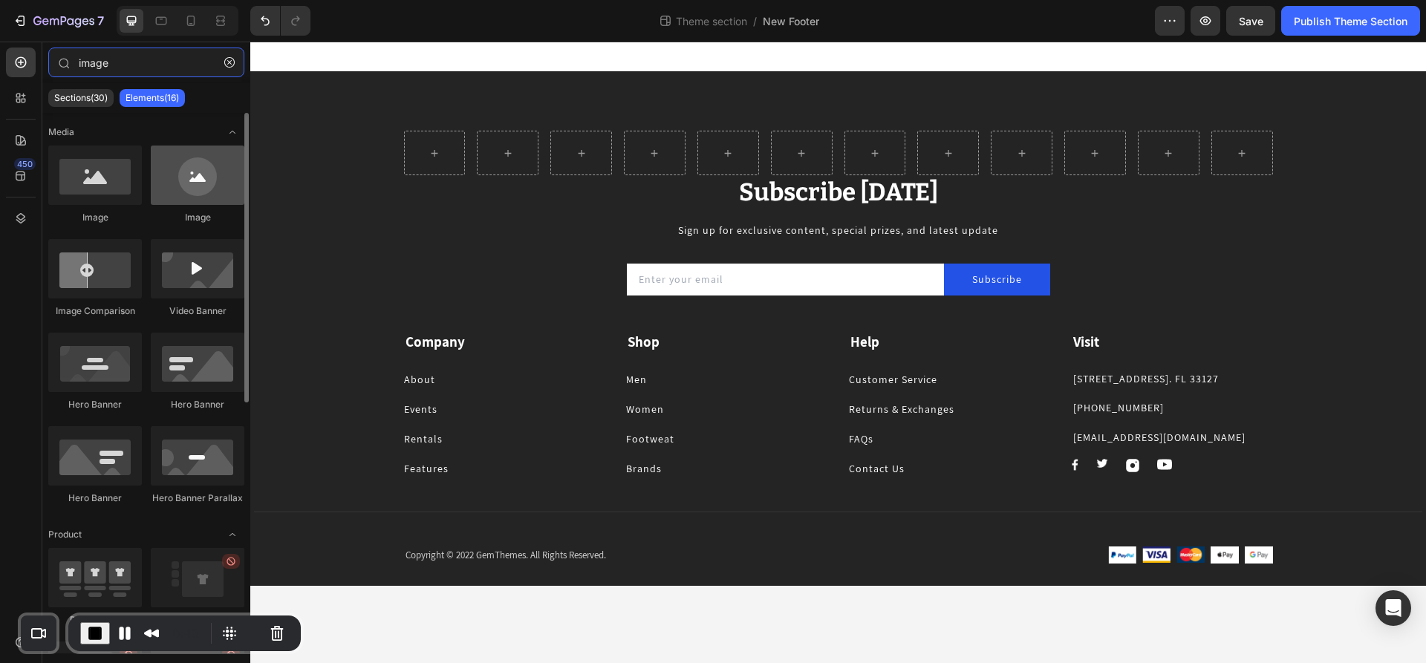
type input "image"
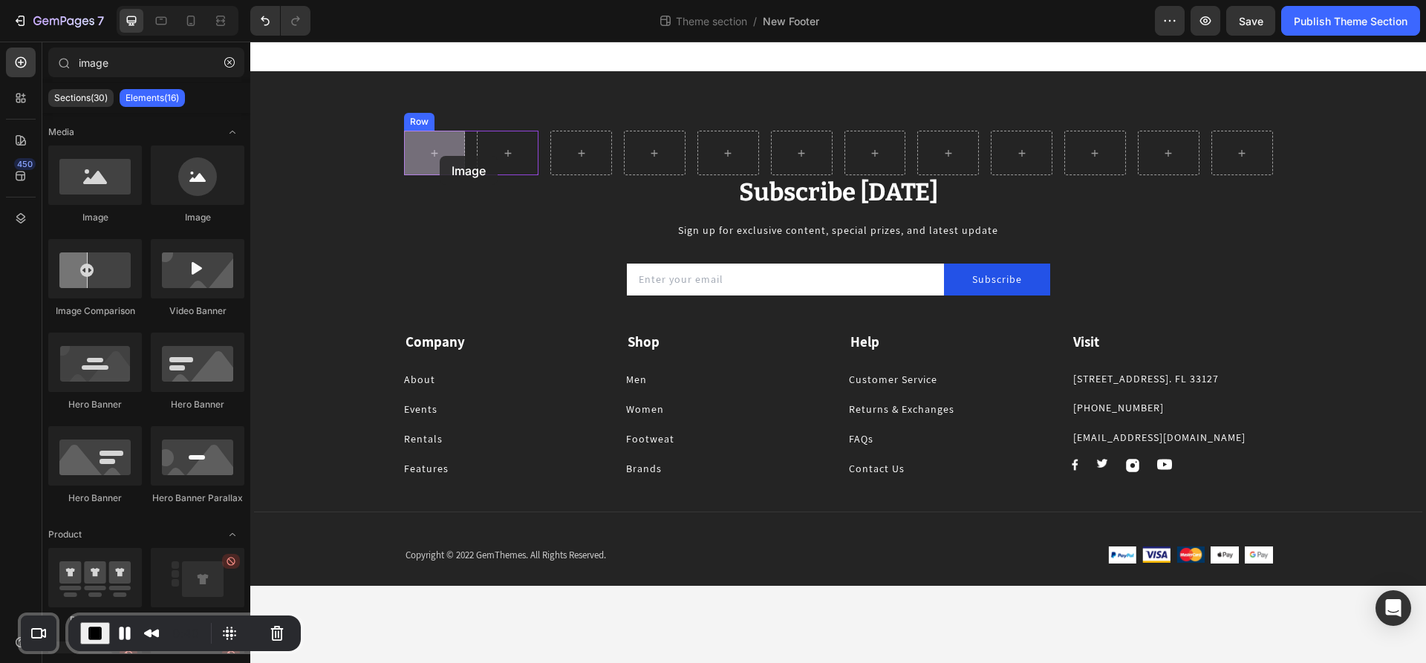
drag, startPoint x: 338, startPoint y: 181, endPoint x: 439, endPoint y: 156, distance: 104.1
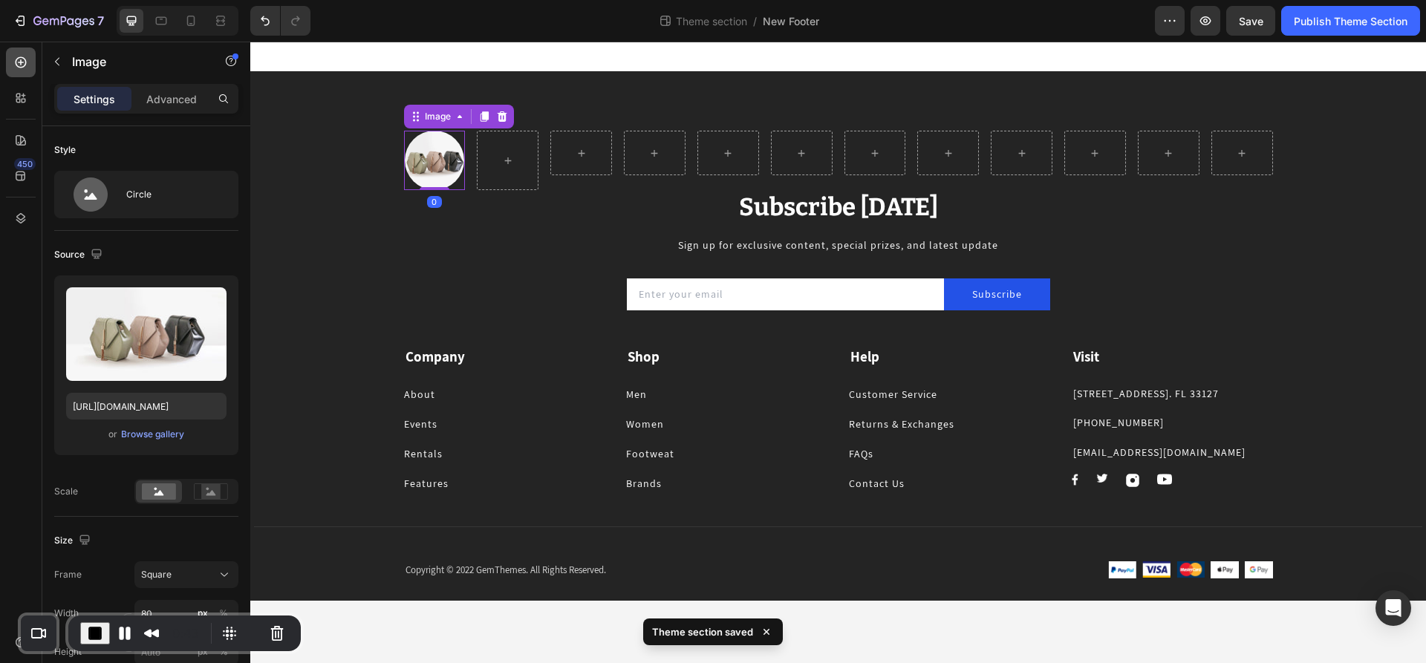
click at [29, 54] on div at bounding box center [21, 63] width 30 height 30
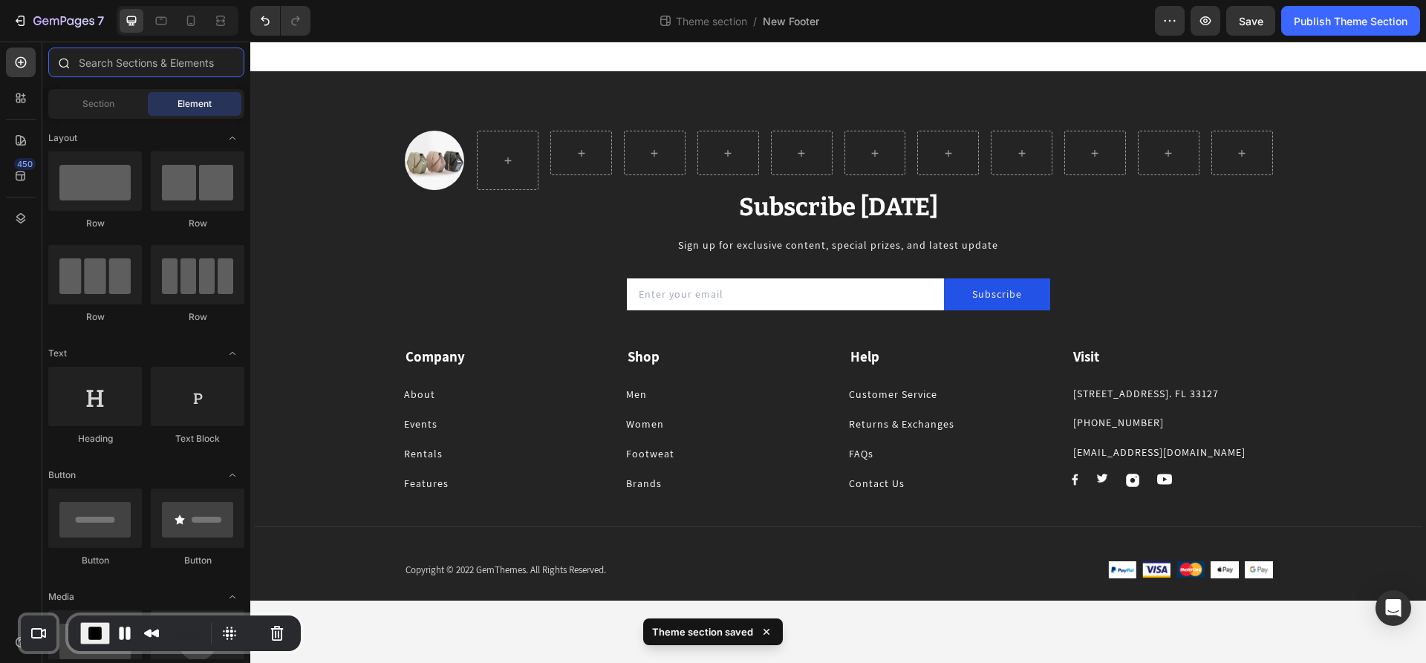
click at [150, 59] on input "text" at bounding box center [146, 63] width 196 height 30
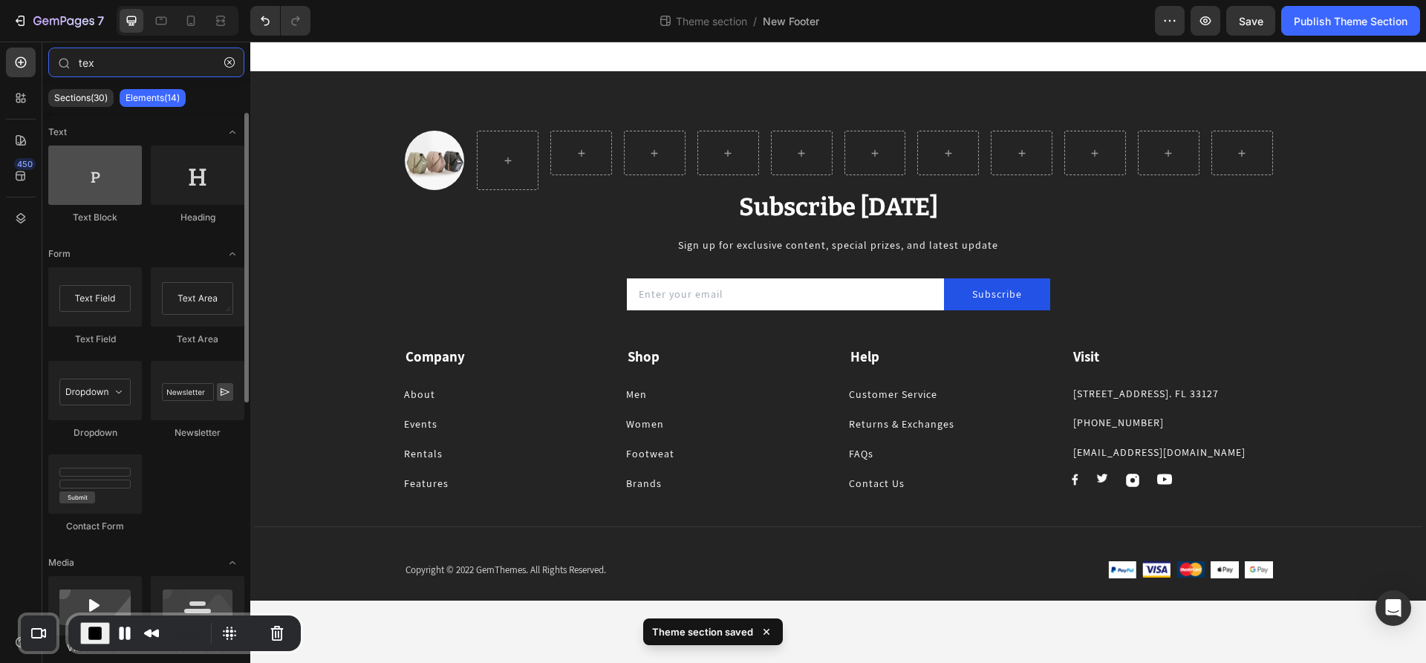
type input "tex"
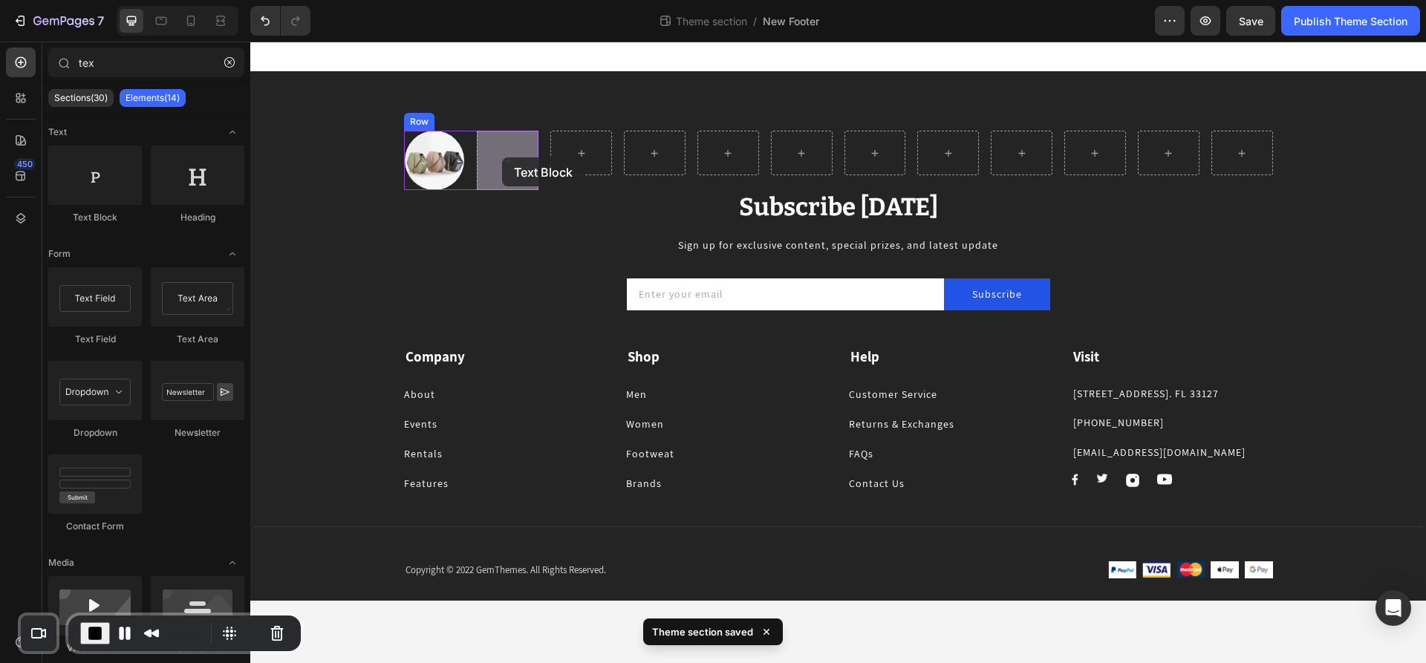
drag, startPoint x: 359, startPoint y: 231, endPoint x: 504, endPoint y: 160, distance: 162.1
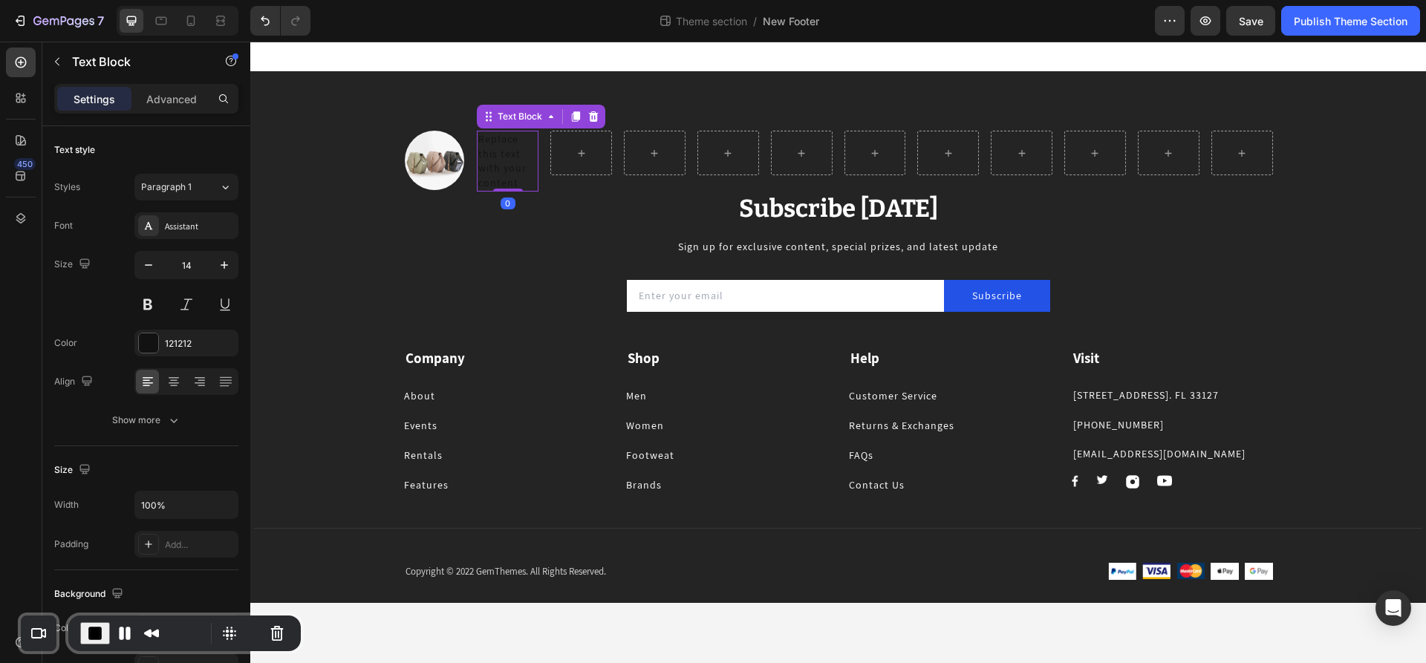
click at [514, 166] on div "Replace this text with your content" at bounding box center [508, 161] width 62 height 61
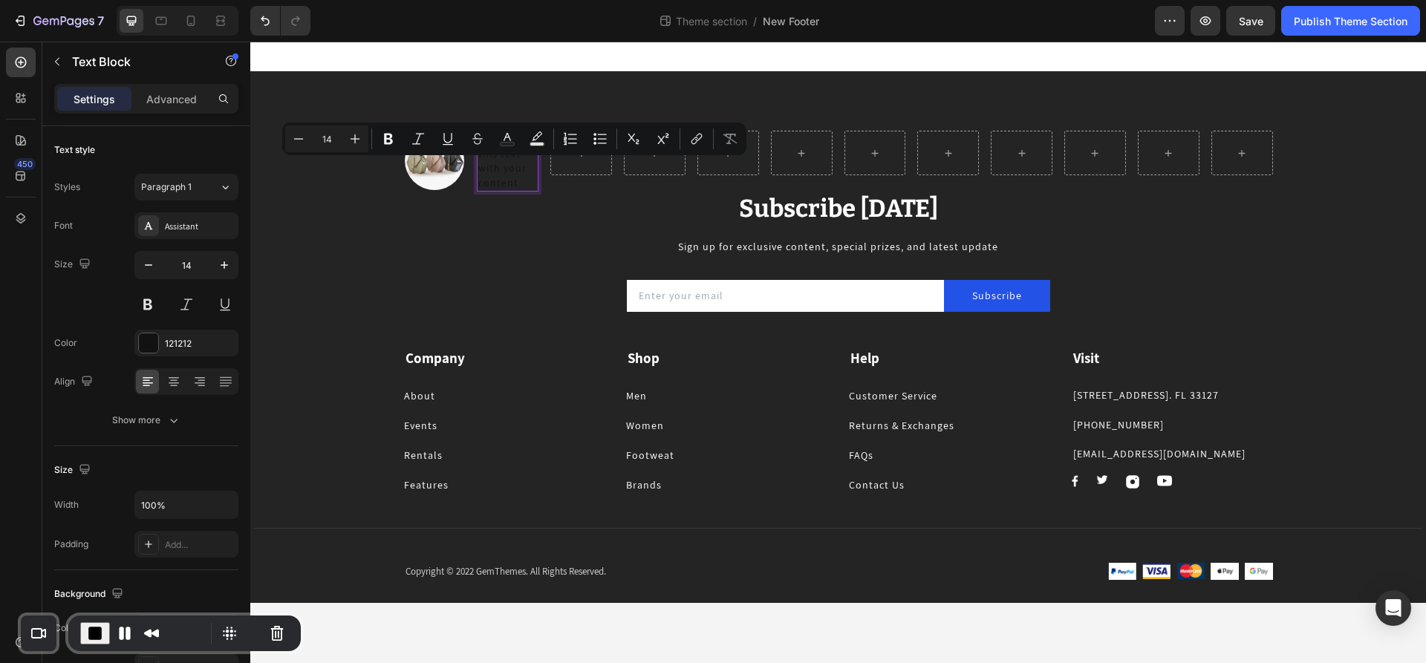
click at [530, 182] on p "Replace this text with your content" at bounding box center [507, 161] width 59 height 58
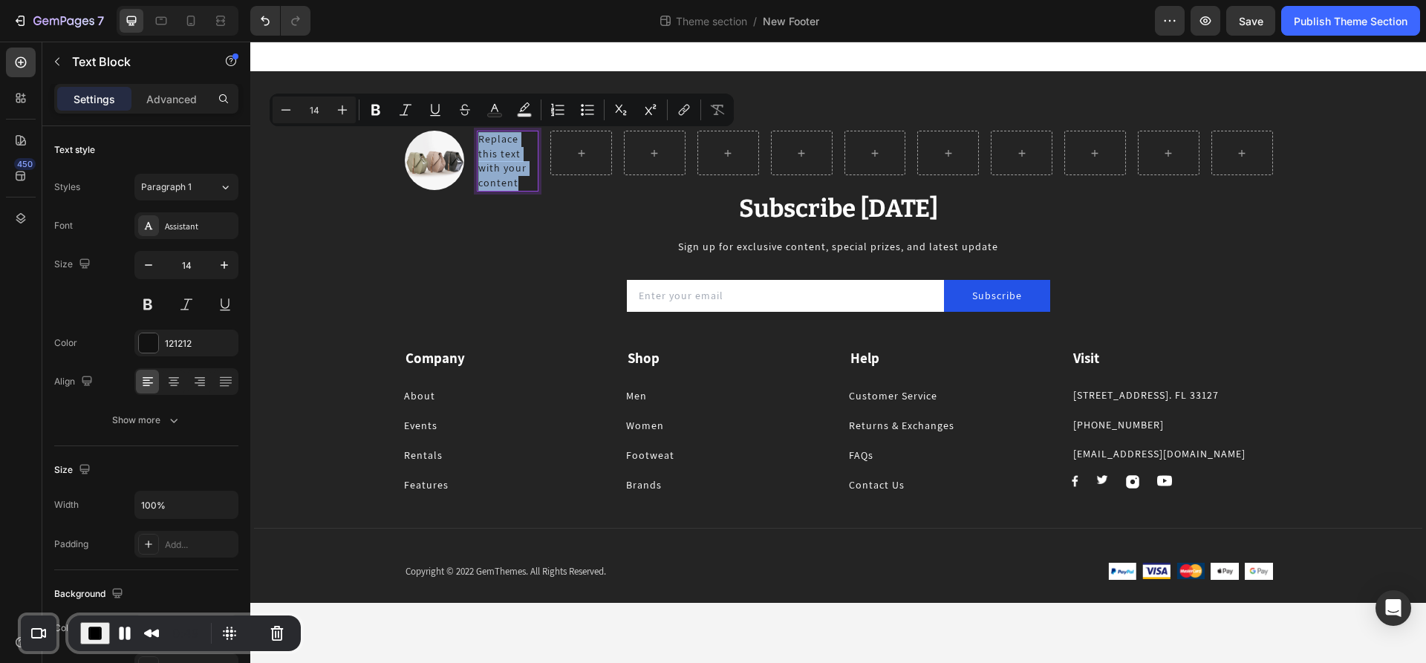
drag, startPoint x: 530, startPoint y: 181, endPoint x: 477, endPoint y: 142, distance: 65.8
click at [477, 142] on div "Replace this text with your content" at bounding box center [508, 161] width 62 height 61
click at [493, 111] on icon "Editor contextual toolbar" at bounding box center [494, 109] width 15 height 15
type input "121212"
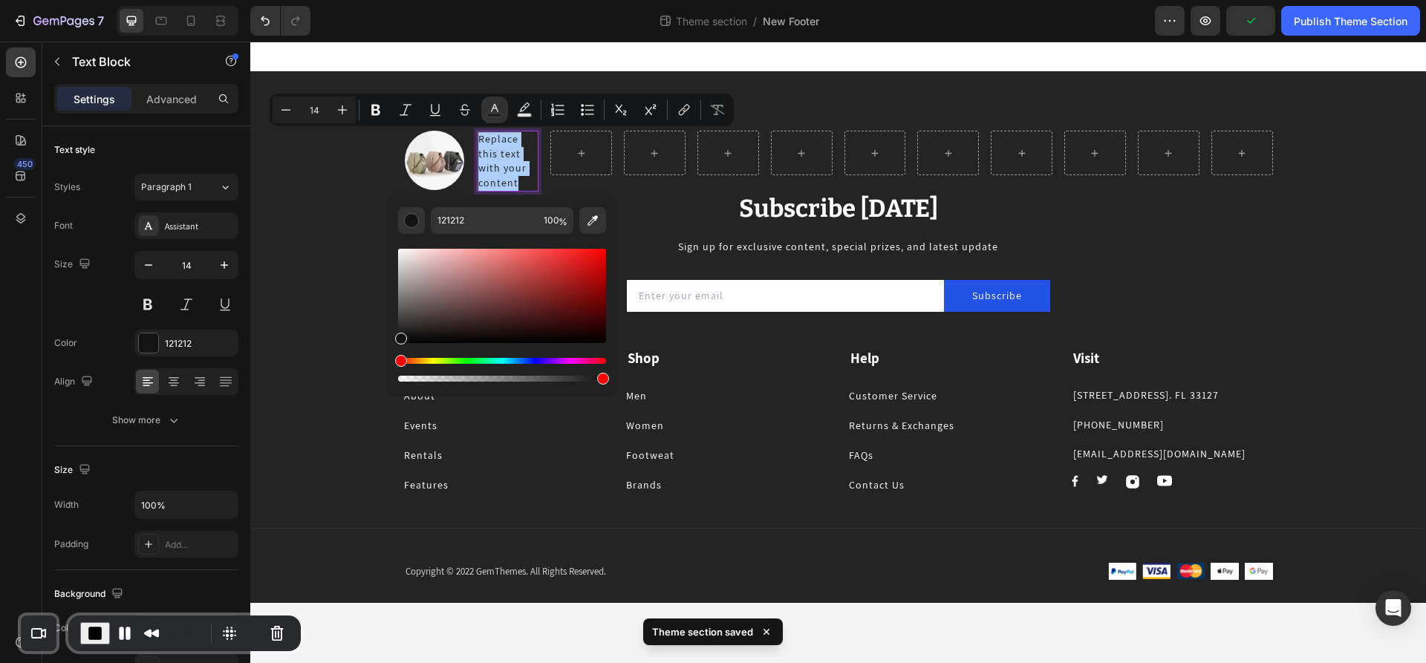
click at [597, 258] on div "Editor contextual toolbar" at bounding box center [502, 296] width 208 height 94
type input "E50B0B"
click at [307, 226] on div "Image Replace this text with your content Text Block 0 Row Row Row Row Row Row …" at bounding box center [838, 367] width 1168 height 472
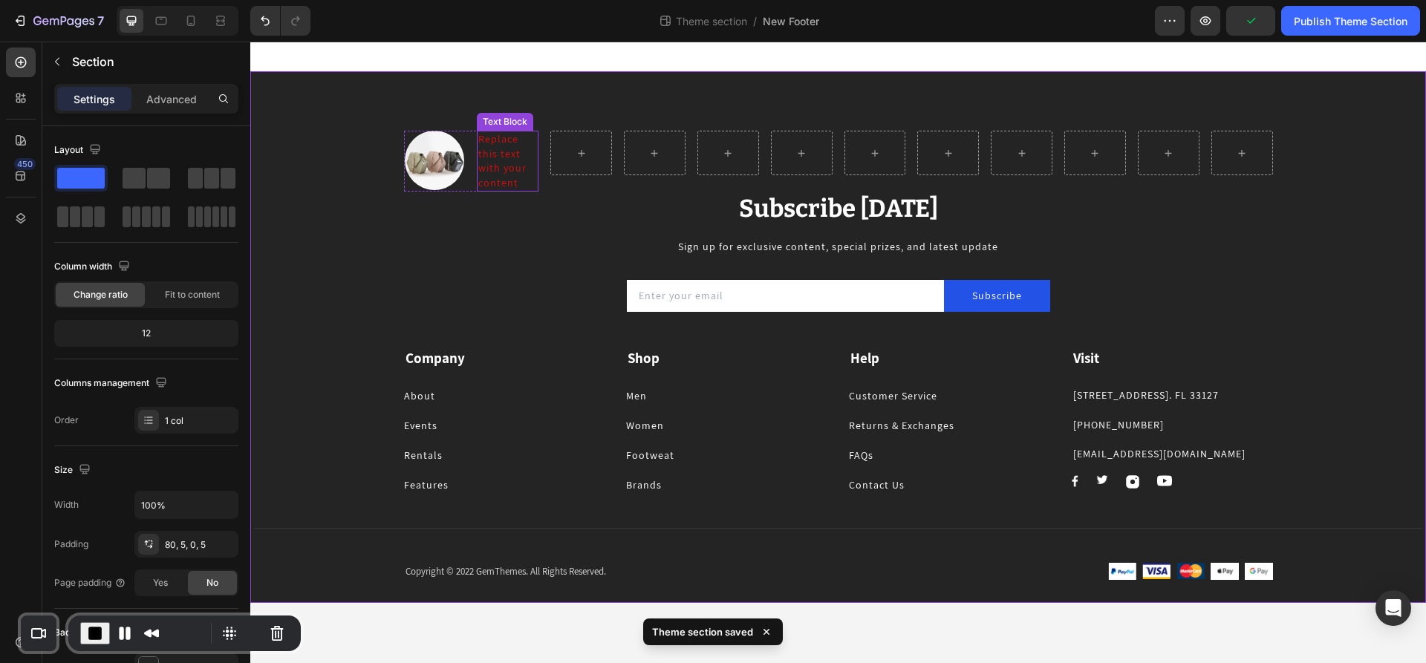
click at [507, 173] on span "Replace this text with your content" at bounding box center [502, 160] width 48 height 57
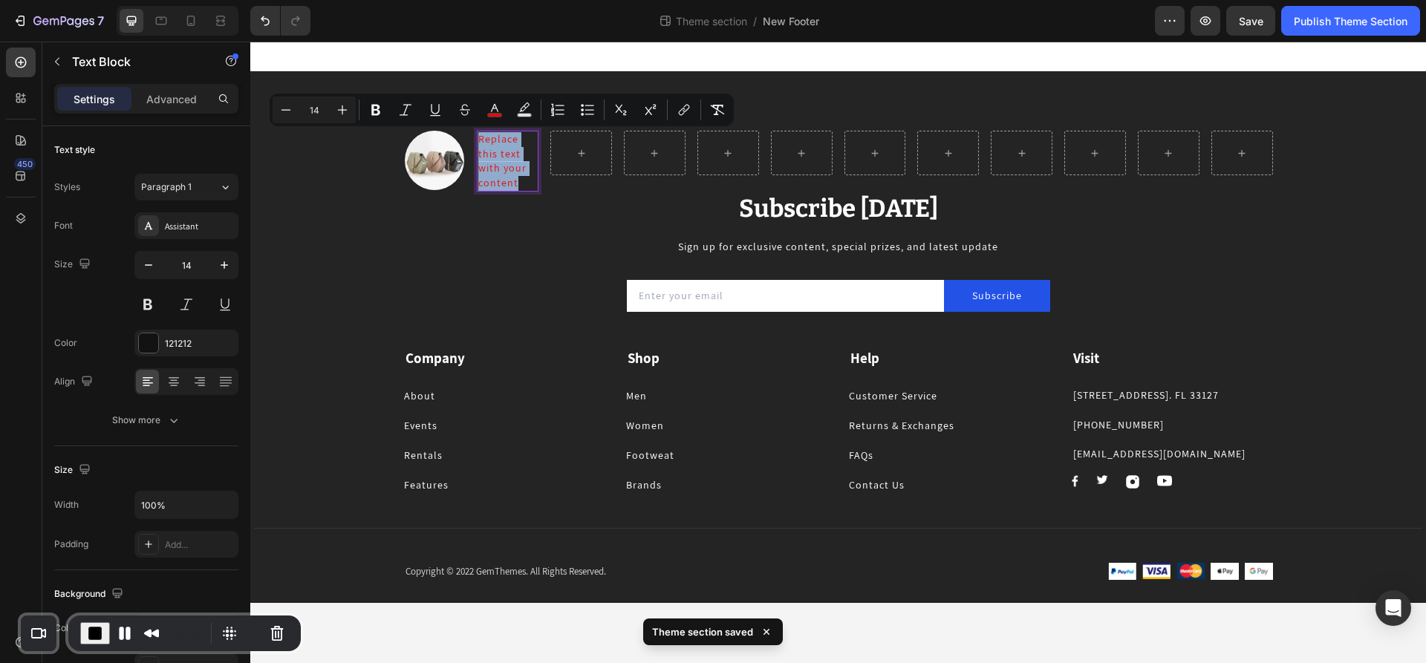
drag, startPoint x: 527, startPoint y: 184, endPoint x: 479, endPoint y: 140, distance: 64.6
click at [479, 140] on p "Replace this text with your content" at bounding box center [507, 161] width 59 height 58
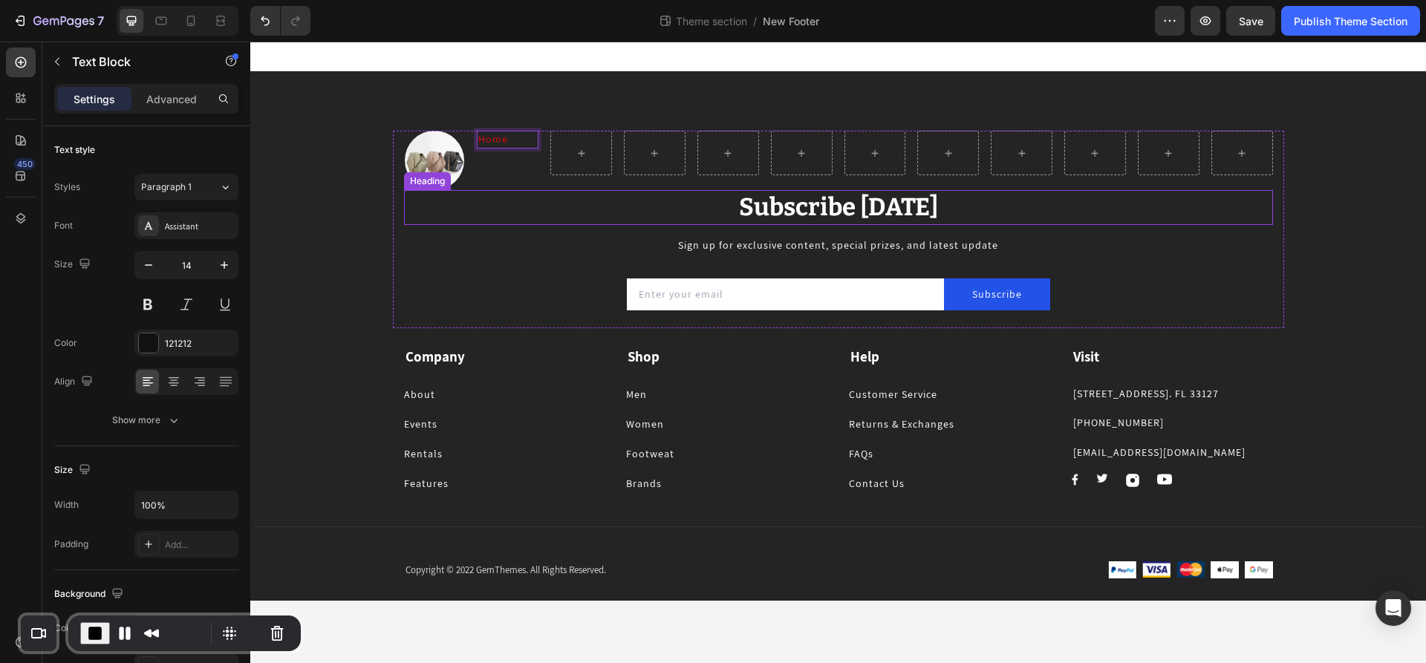
click at [441, 208] on p "Subscribe [DATE]" at bounding box center [838, 208] width 866 height 32
click at [457, 144] on img at bounding box center [434, 160] width 59 height 59
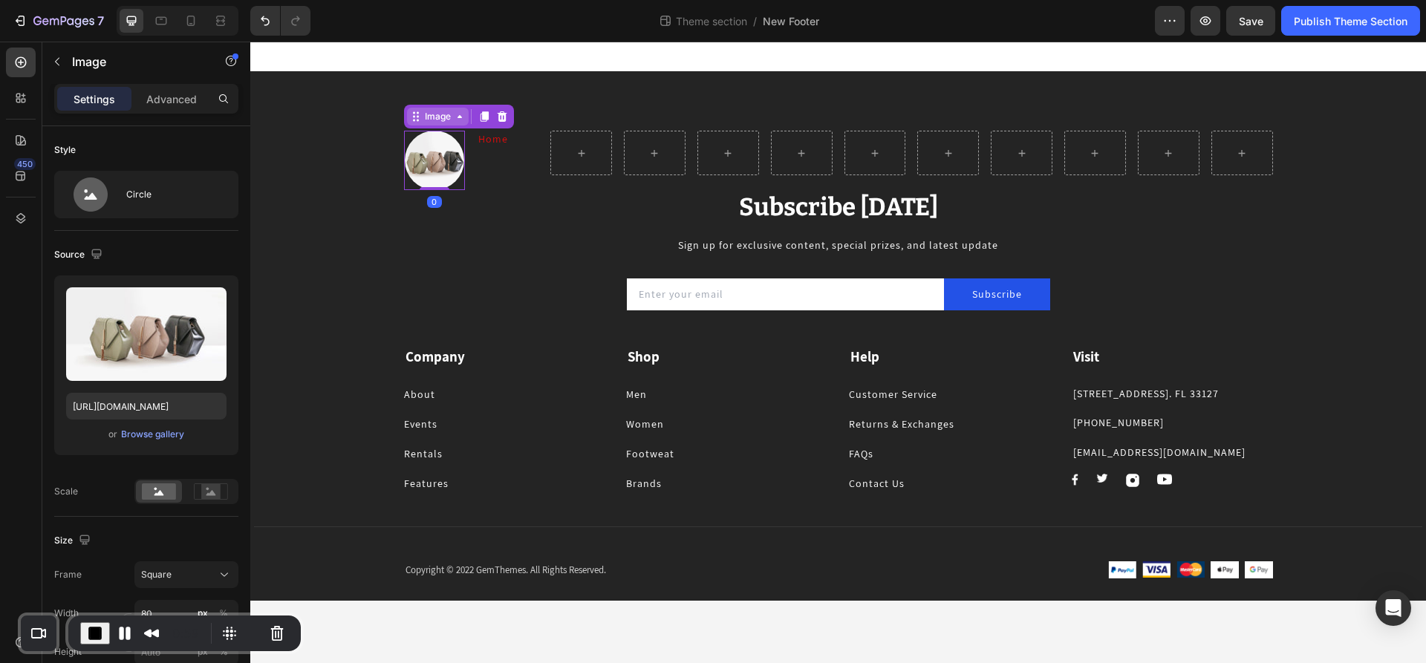
click at [450, 118] on div "Image" at bounding box center [438, 116] width 32 height 13
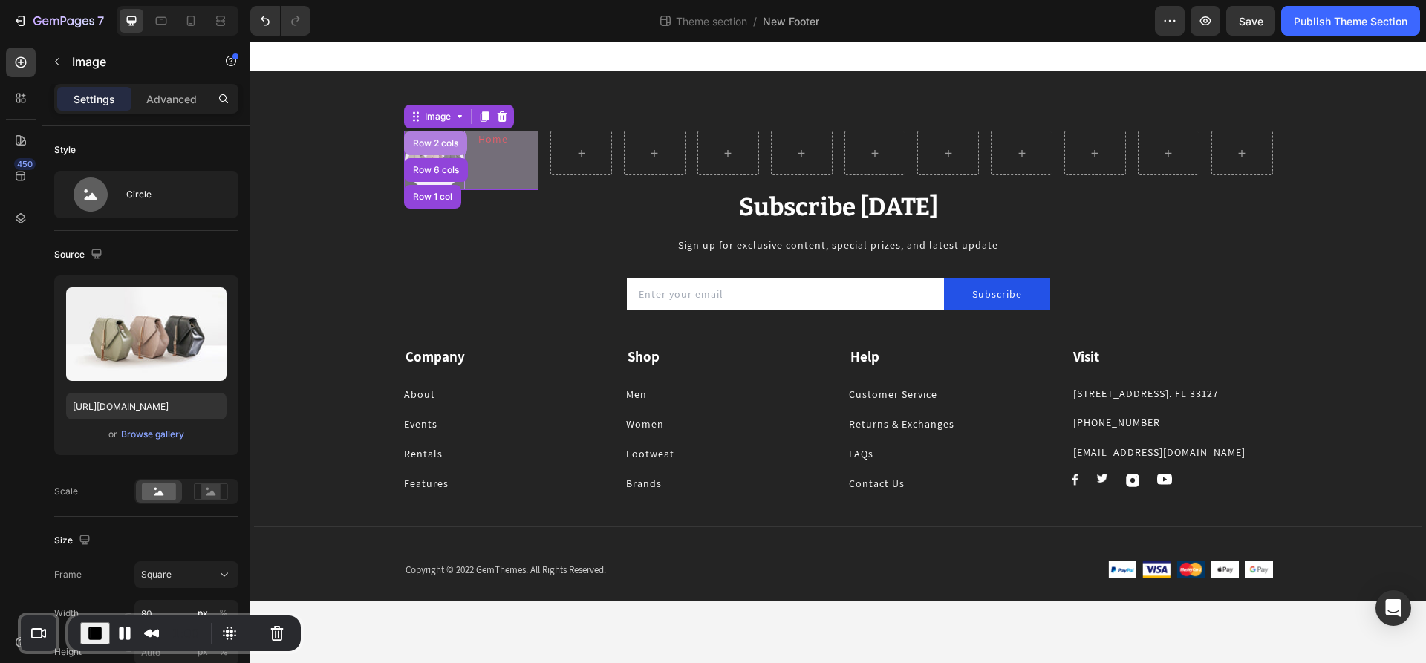
click at [440, 142] on div "Row 2 cols" at bounding box center [435, 143] width 51 height 9
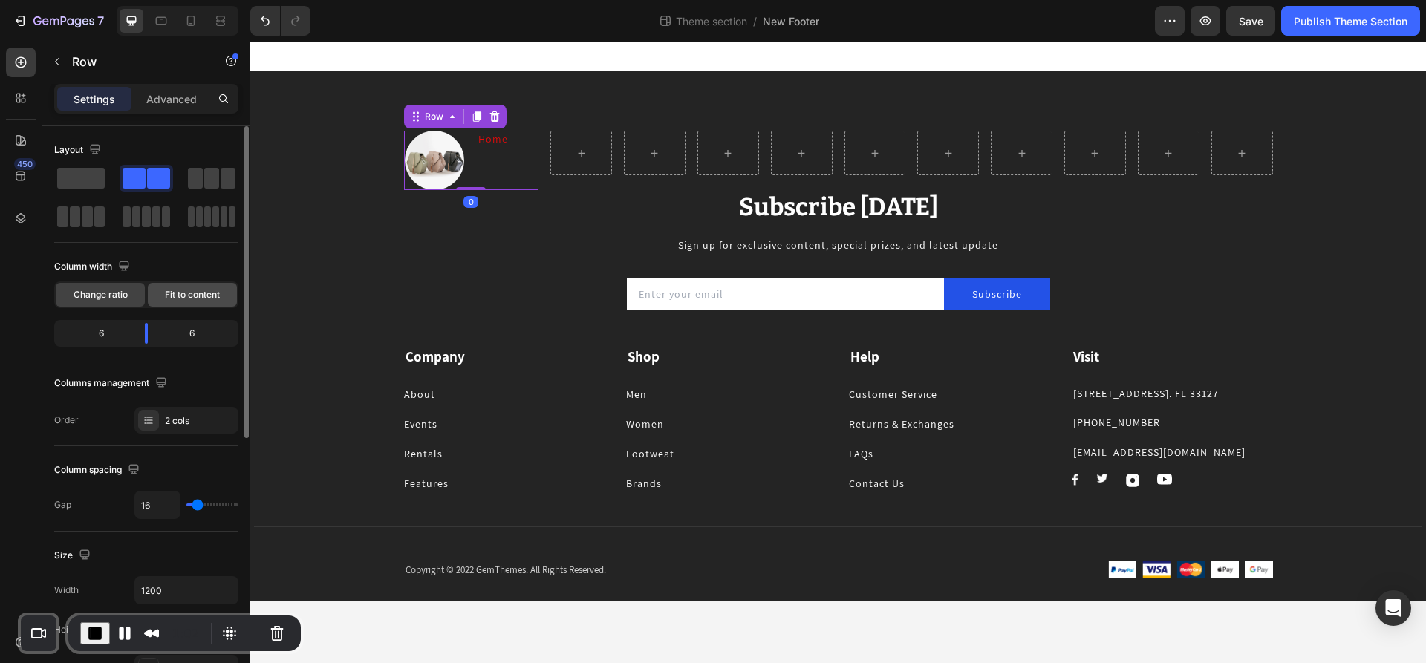
click at [192, 299] on span "Fit to content" at bounding box center [192, 294] width 55 height 13
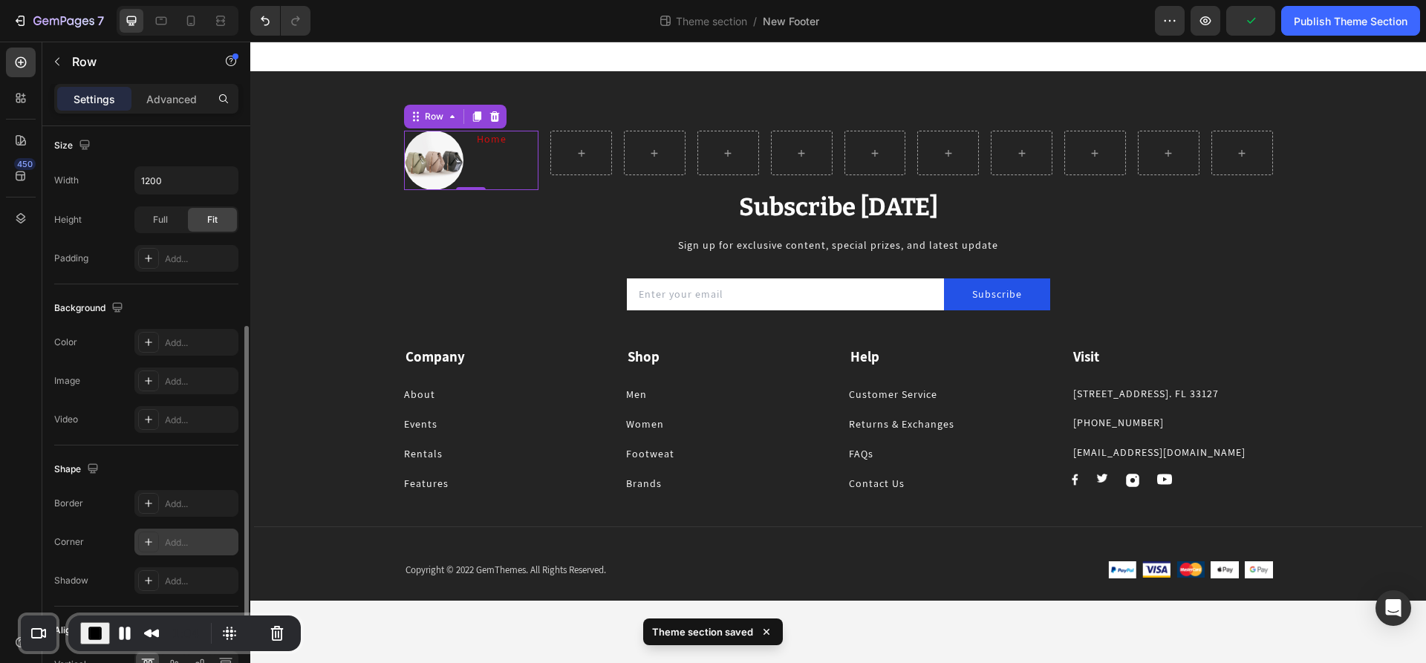
scroll to position [496, 0]
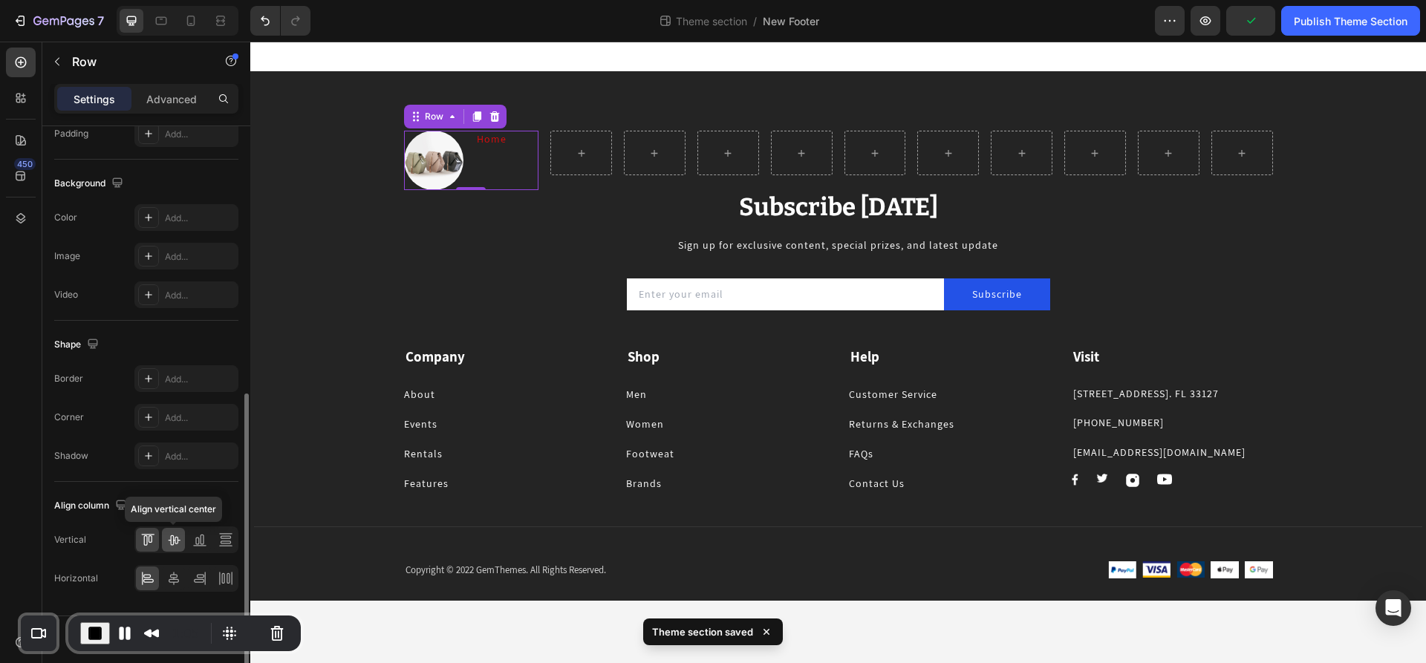
click at [172, 538] on icon at bounding box center [173, 539] width 15 height 15
click at [172, 577] on icon at bounding box center [173, 578] width 15 height 15
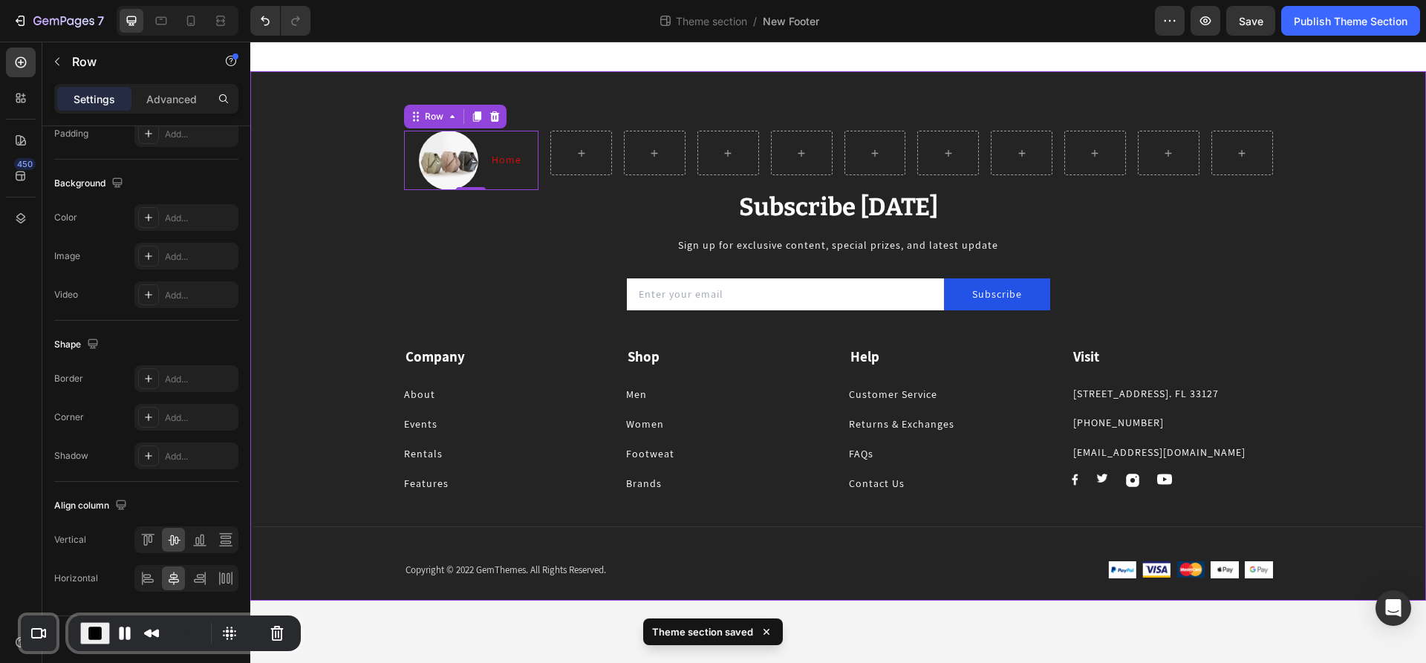
click at [319, 107] on div "Image Home Text Block Row 0 Row Row Row Row Row Row Subscribe [DATE] Heading Si…" at bounding box center [838, 336] width 1176 height 530
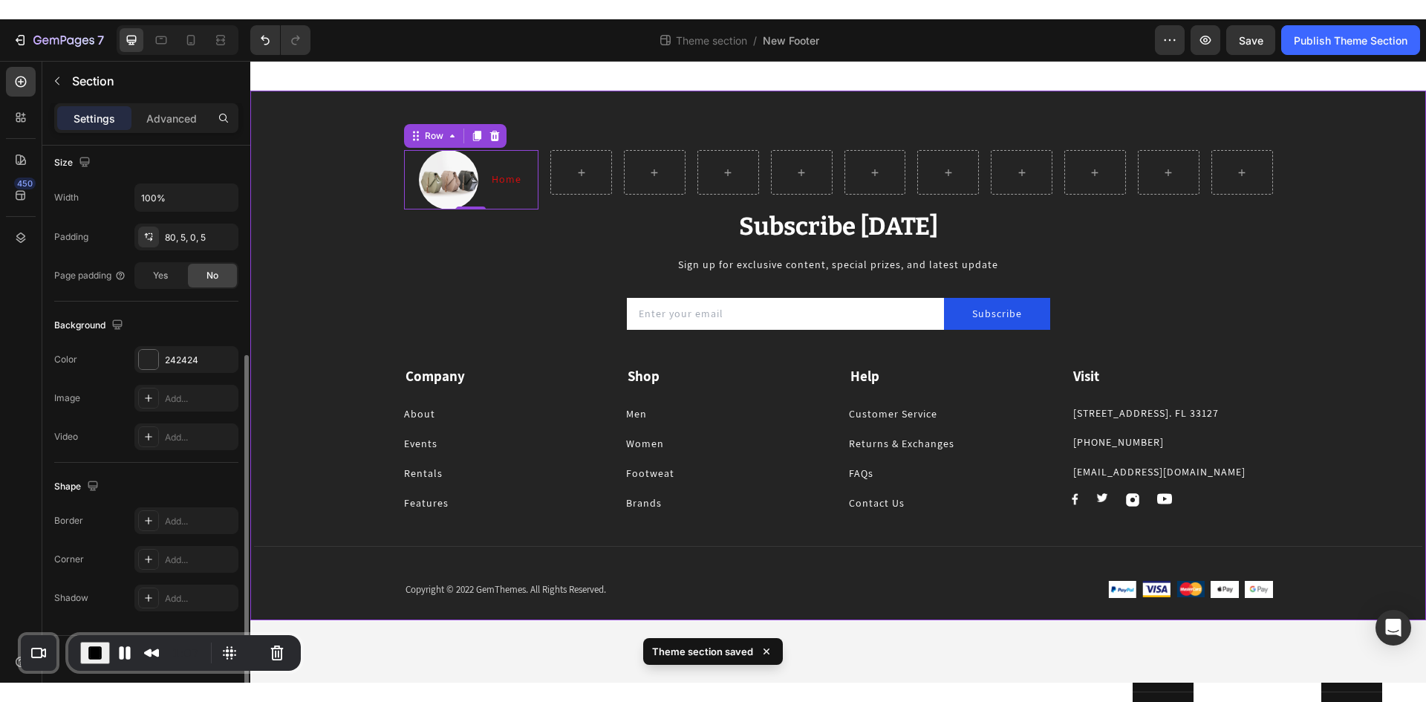
scroll to position [0, 0]
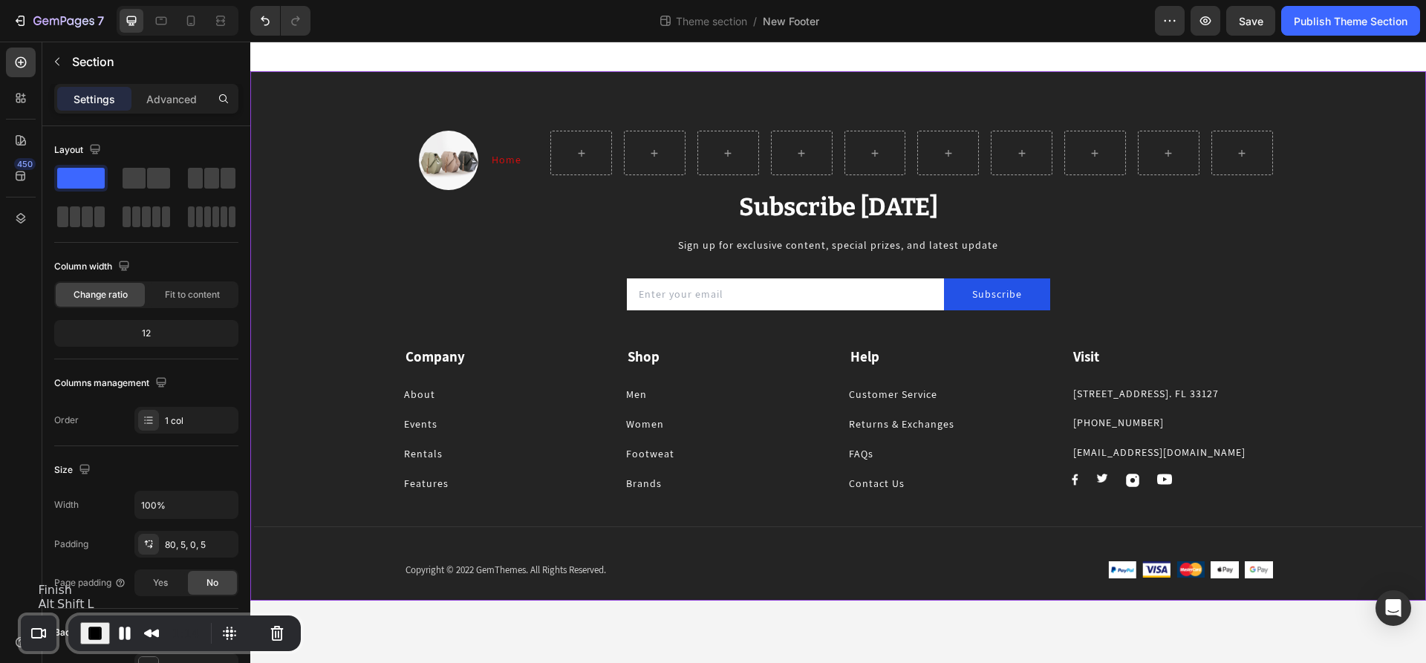
click at [91, 625] on span "End Recording" at bounding box center [95, 634] width 18 height 18
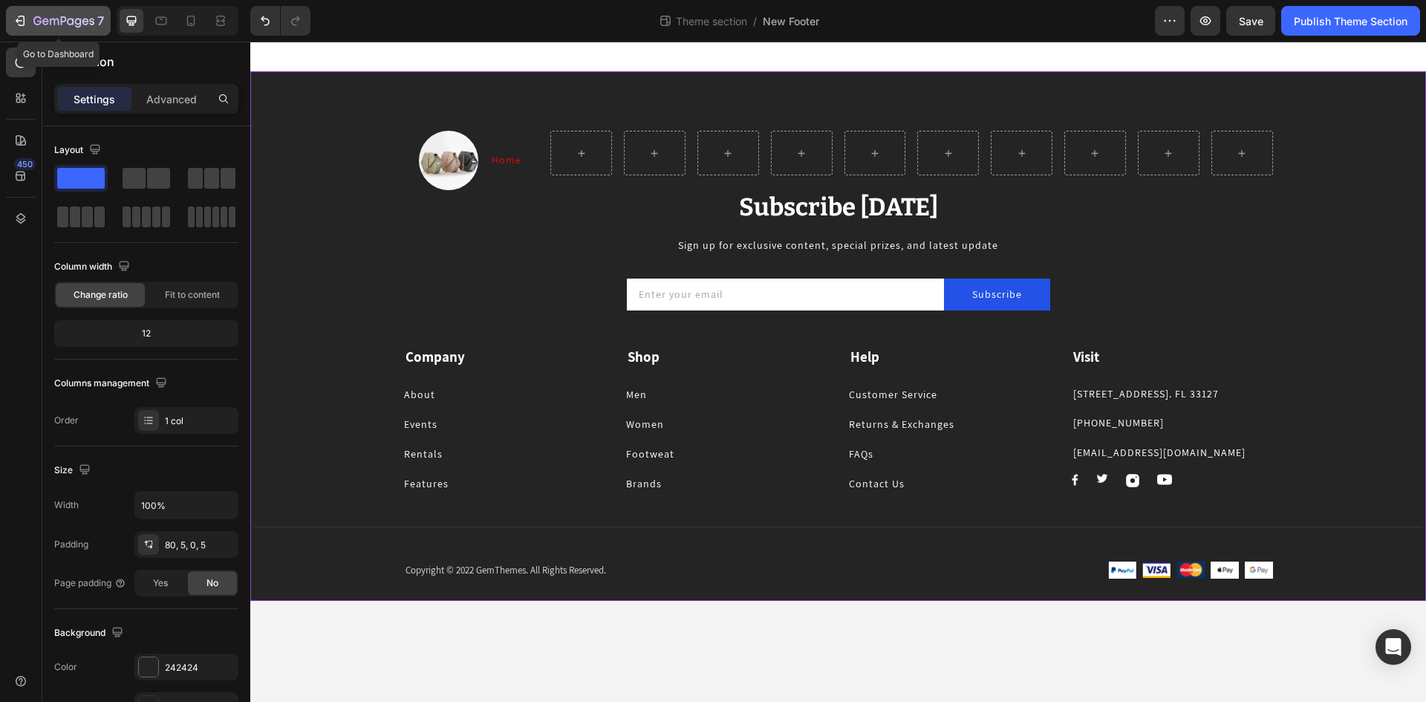
click at [19, 15] on icon "button" at bounding box center [20, 20] width 15 height 15
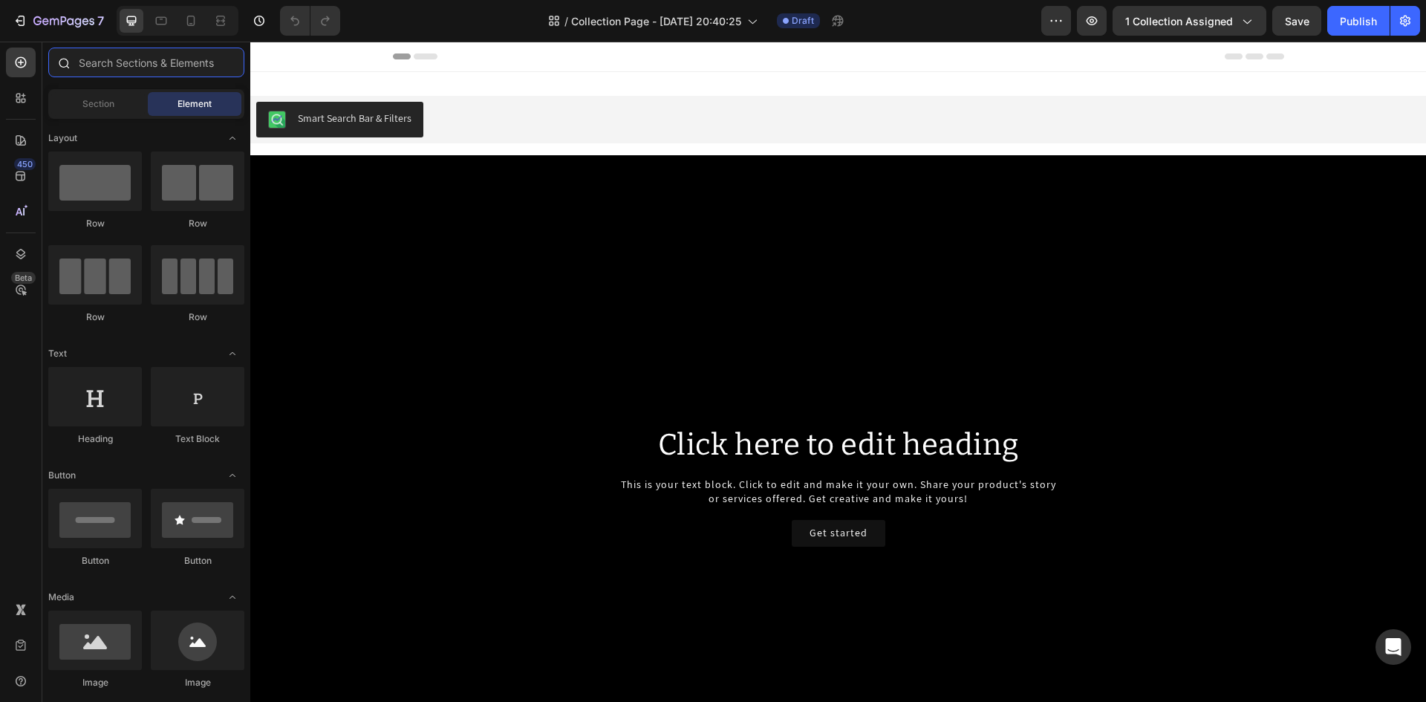
click at [80, 68] on input "text" at bounding box center [146, 63] width 196 height 30
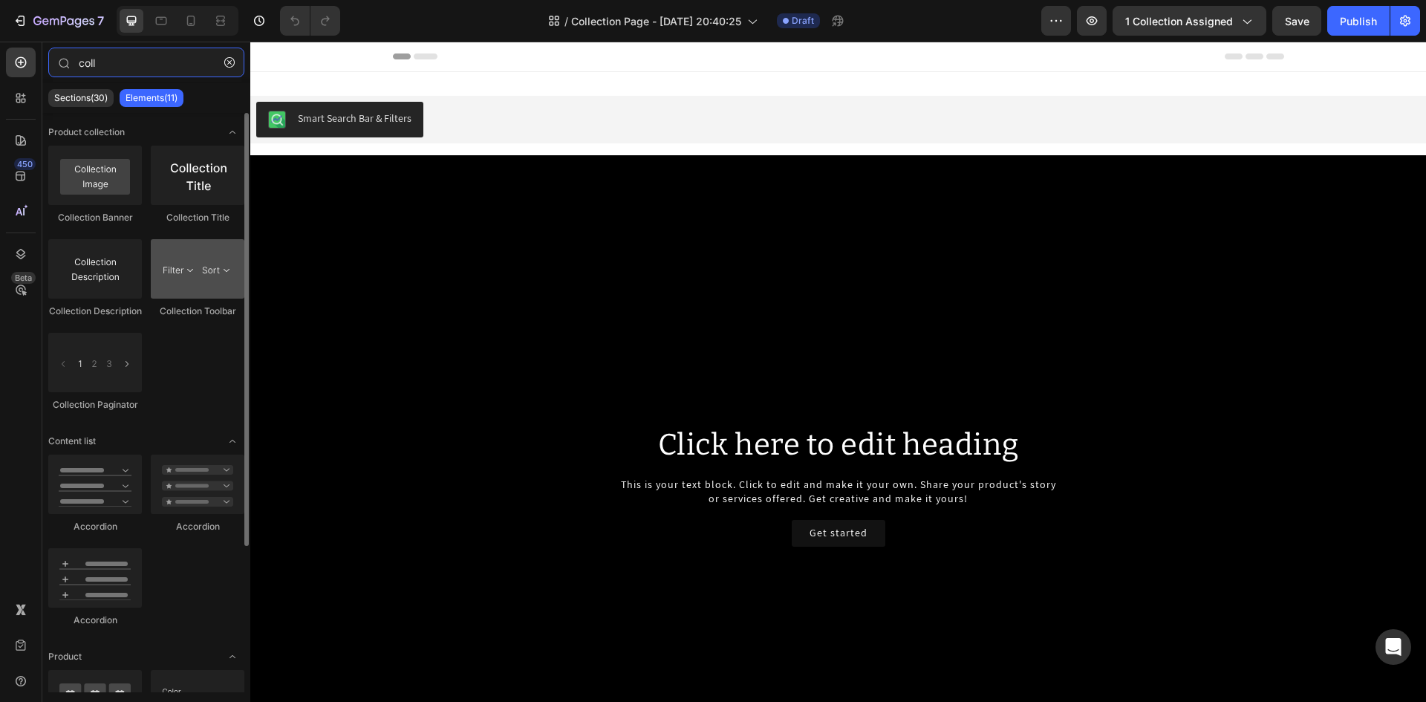
type input "coll"
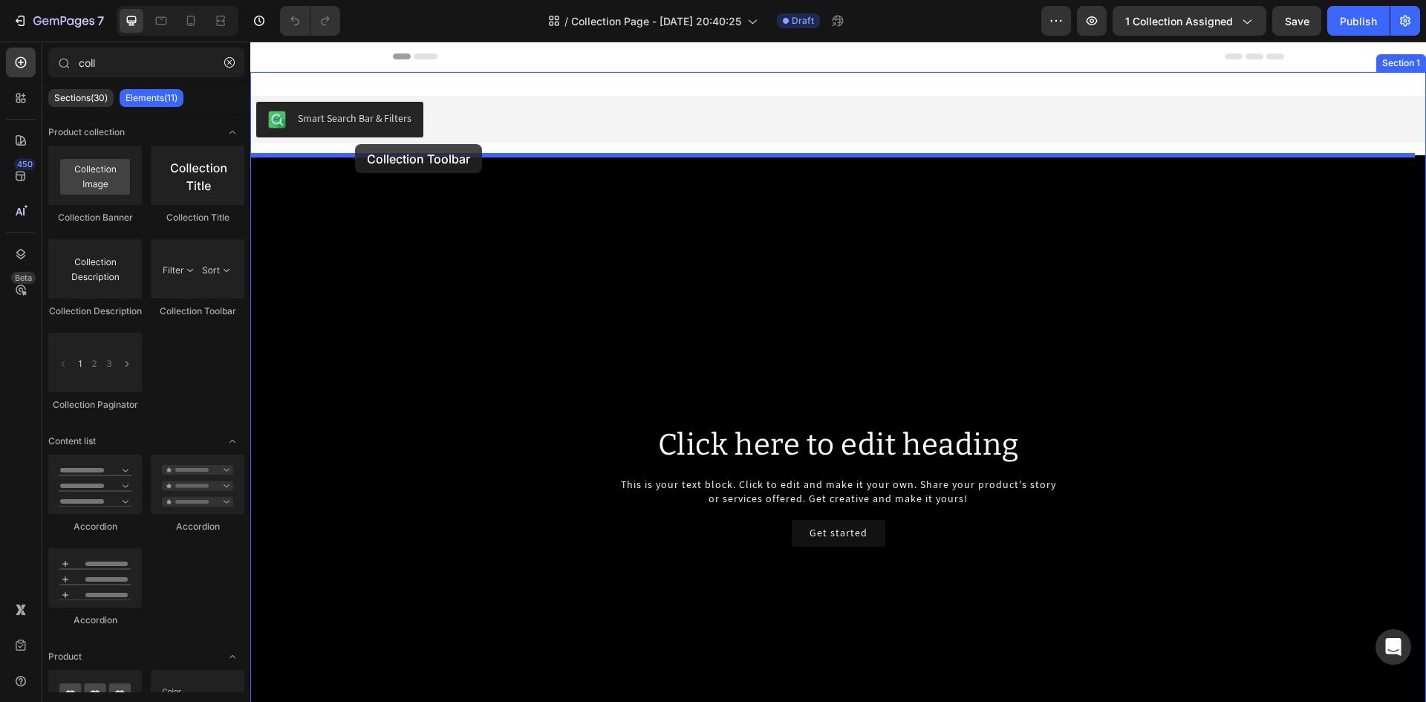
drag, startPoint x: 443, startPoint y: 313, endPoint x: 355, endPoint y: 144, distance: 191.0
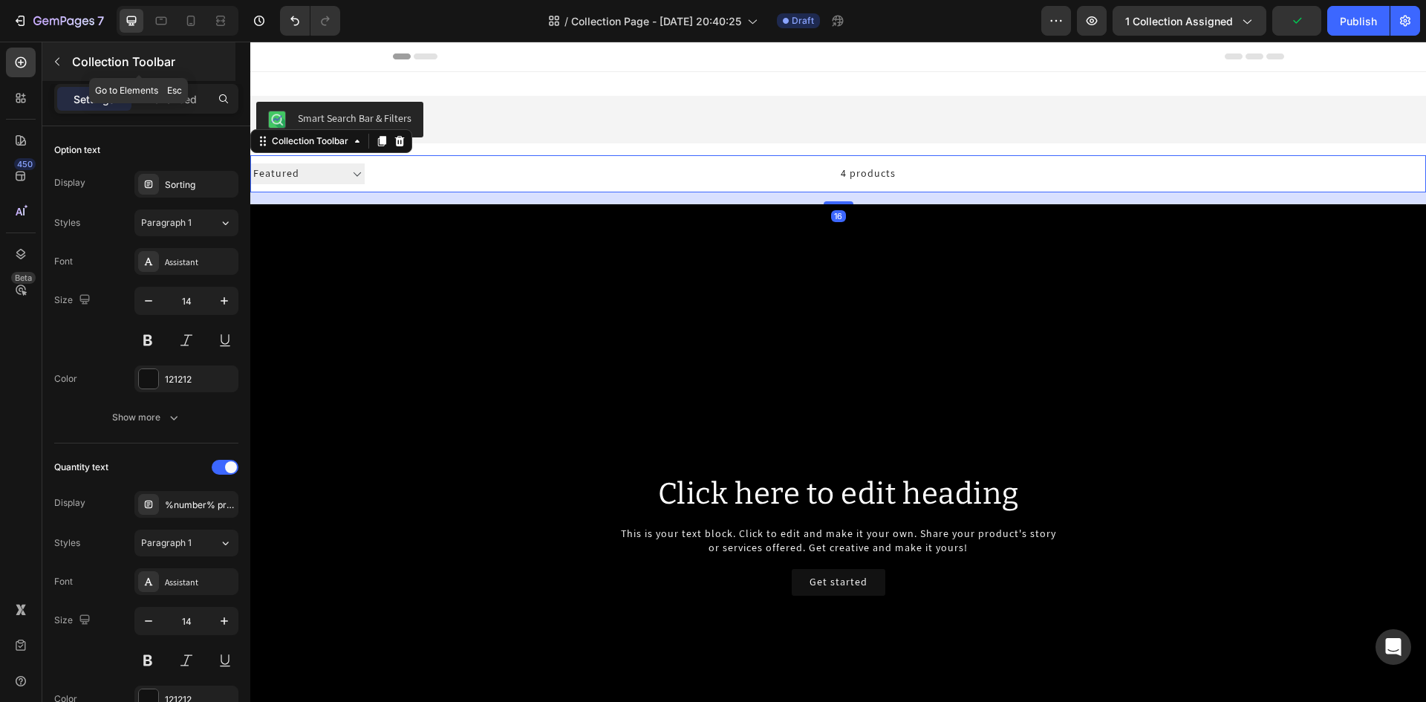
click at [56, 58] on icon "button" at bounding box center [57, 62] width 12 height 12
